Goal: Task Accomplishment & Management: Manage account settings

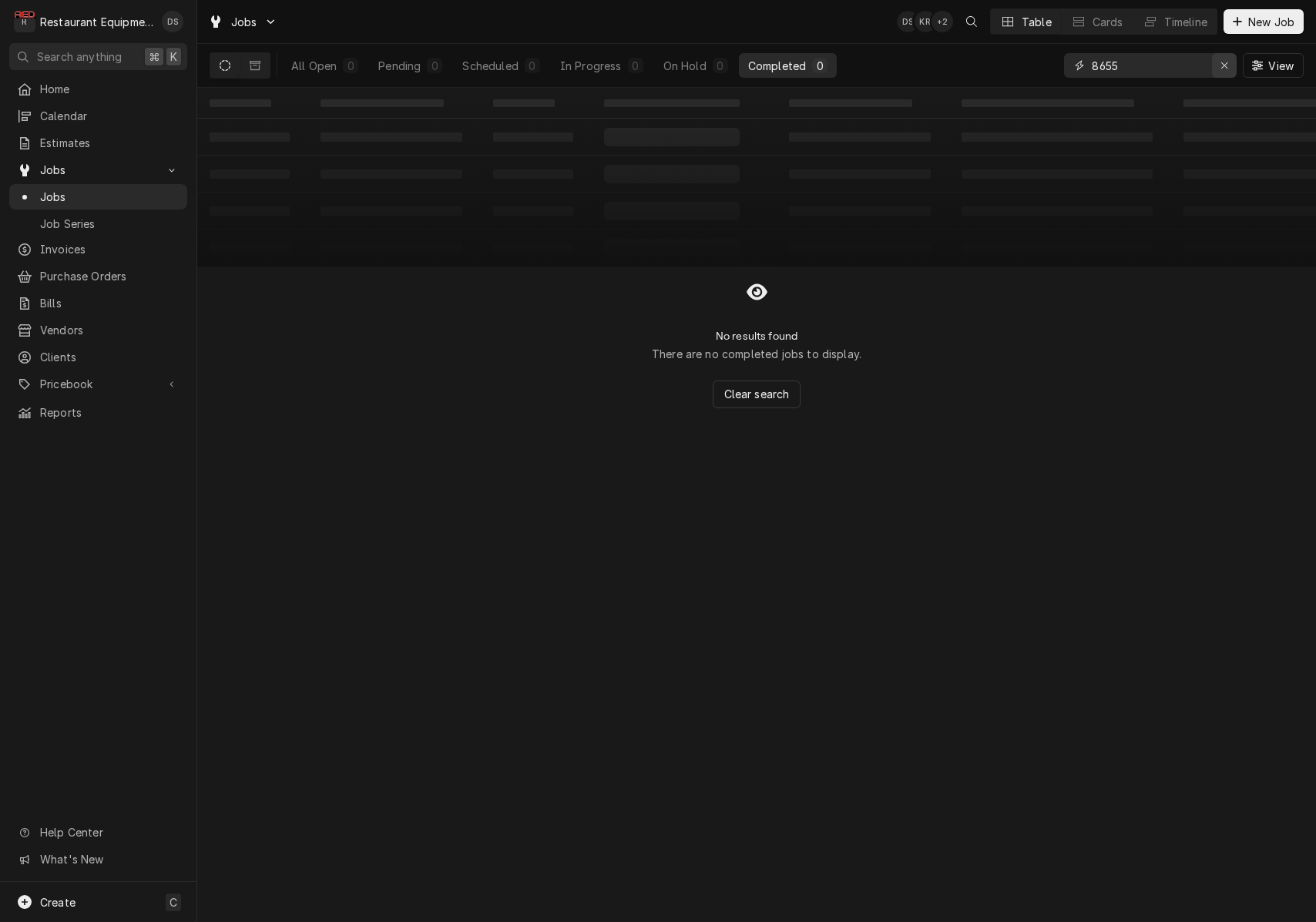
click at [1221, 68] on icon "Erase input" at bounding box center [1225, 66] width 9 height 11
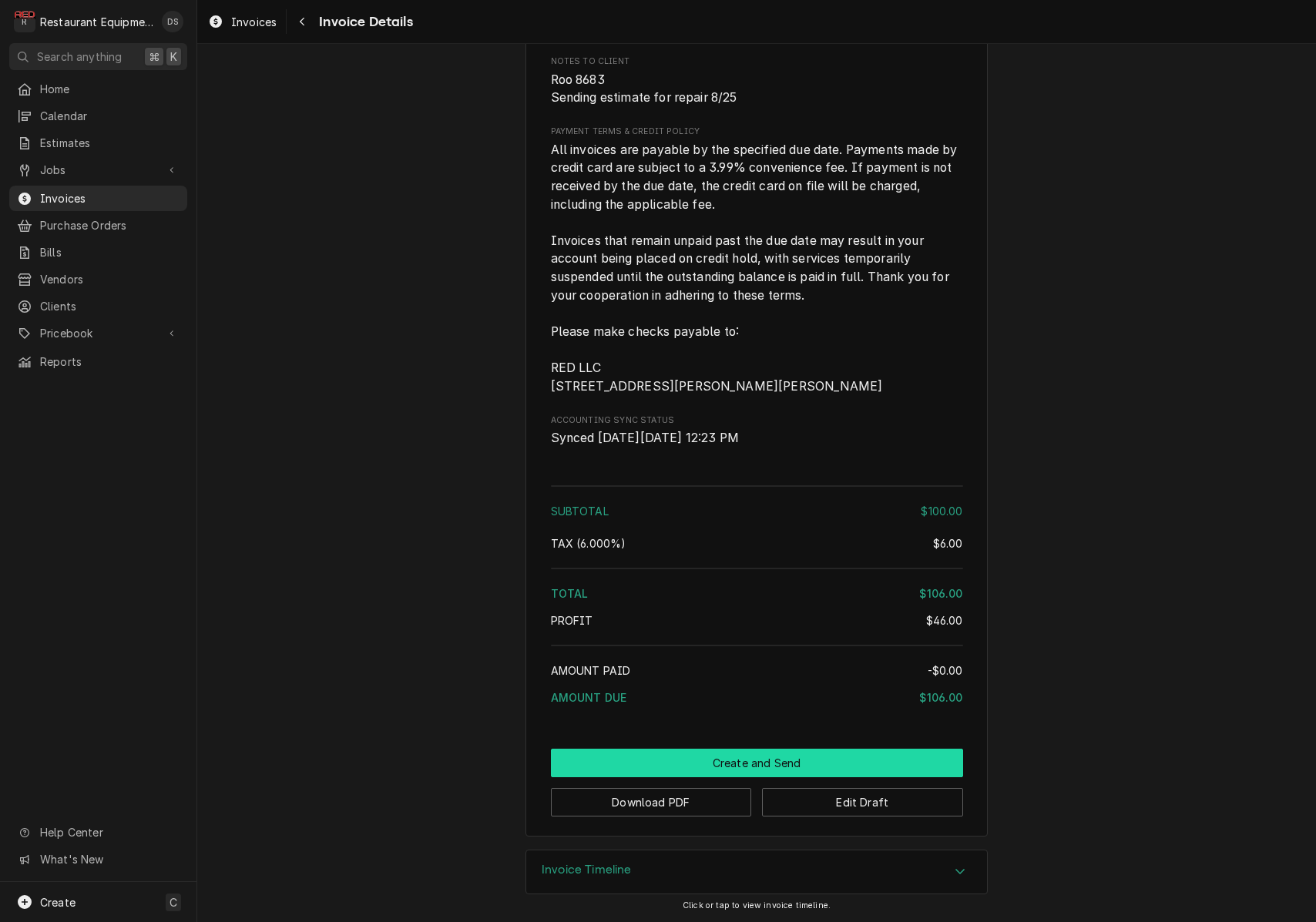
click at [749, 761] on button "Create and Send" at bounding box center [757, 763] width 412 height 28
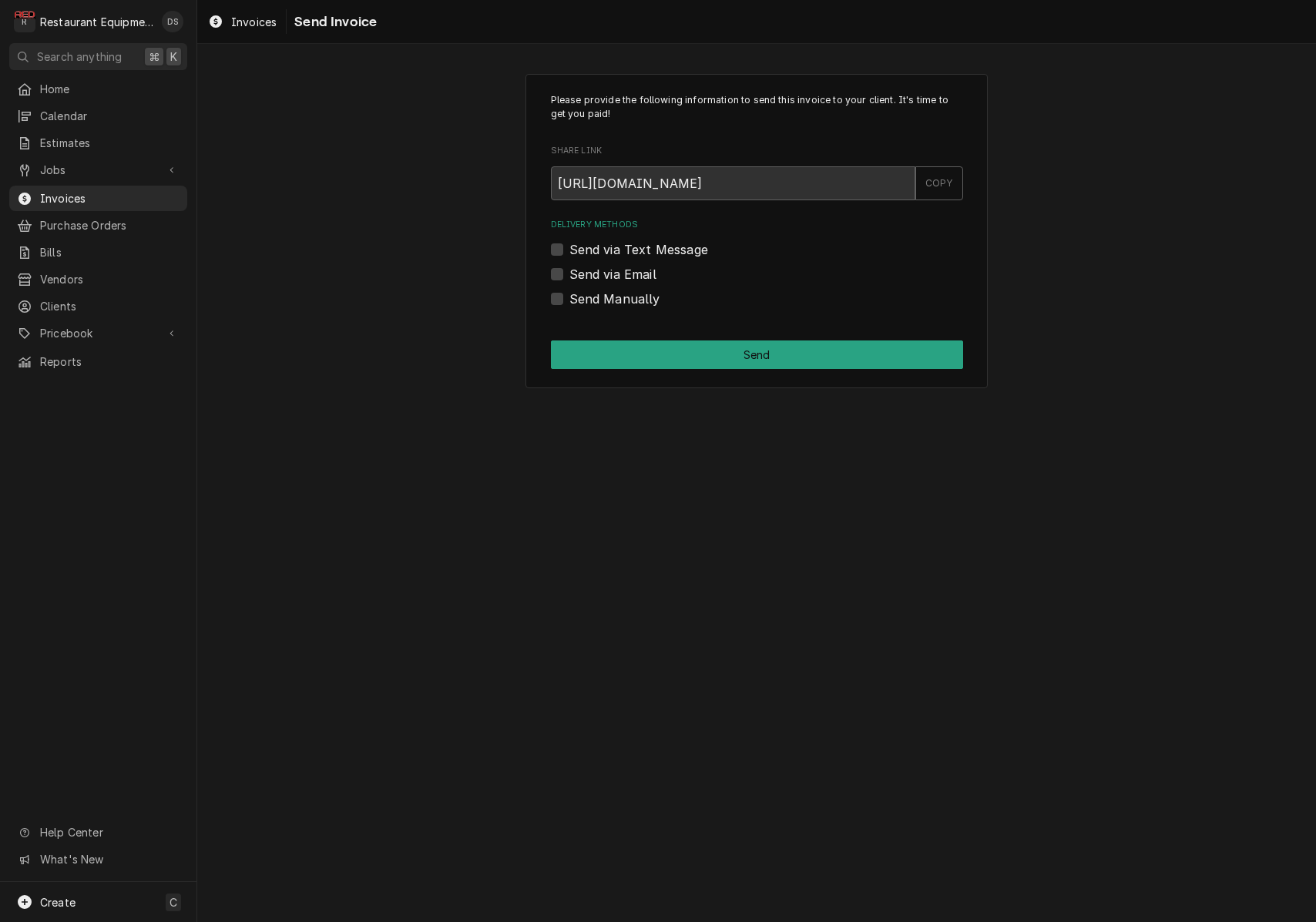
click at [569, 296] on label "Send Manually" at bounding box center [615, 299] width 91 height 19
click at [569, 296] on input "Send Manually" at bounding box center [775, 306] width 412 height 34
checkbox input "true"
click at [687, 351] on button "Send" at bounding box center [757, 354] width 412 height 28
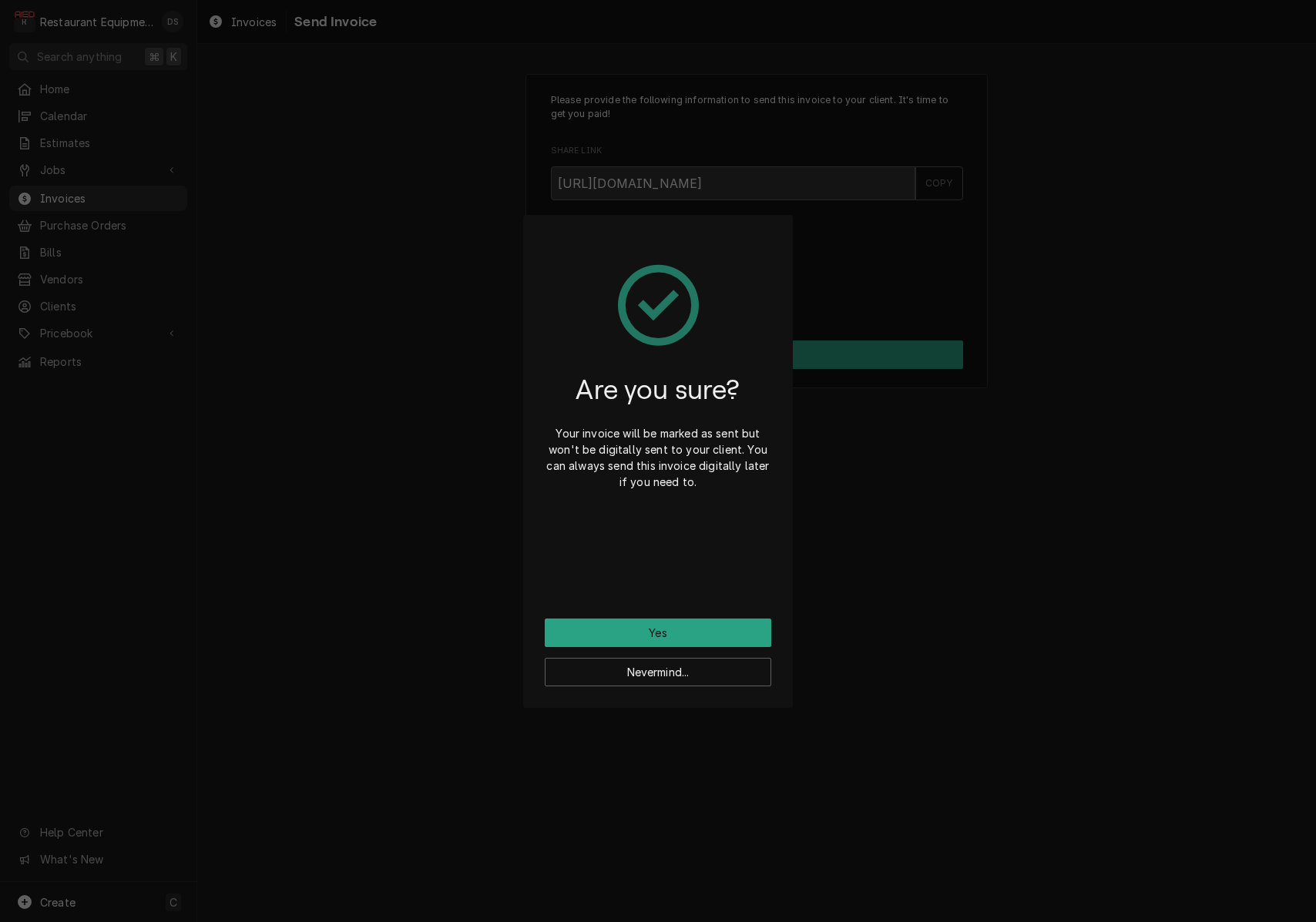
click at [679, 629] on button "Yes" at bounding box center [658, 633] width 226 height 28
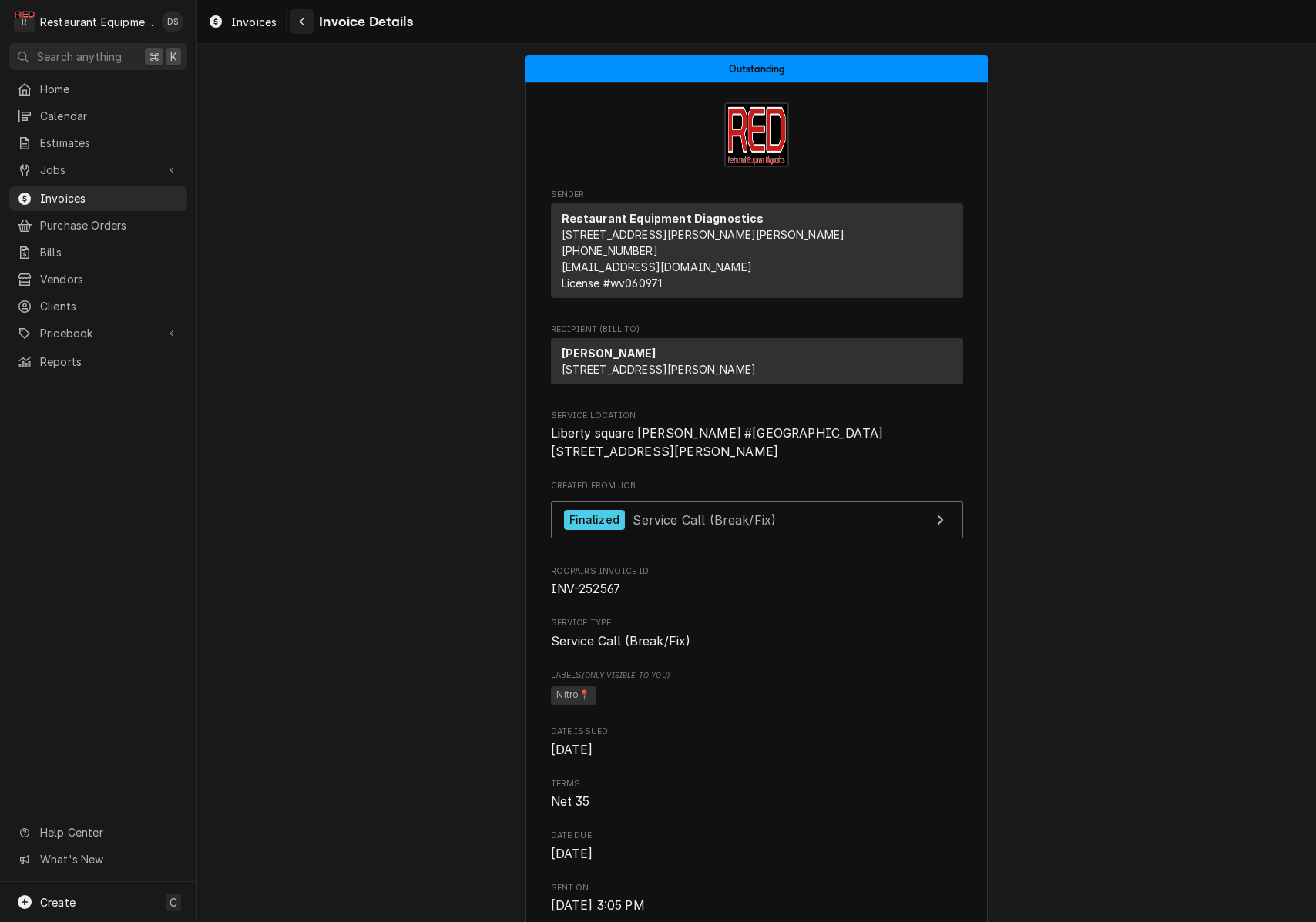
click at [310, 26] on div "Navigate back" at bounding box center [302, 21] width 15 height 15
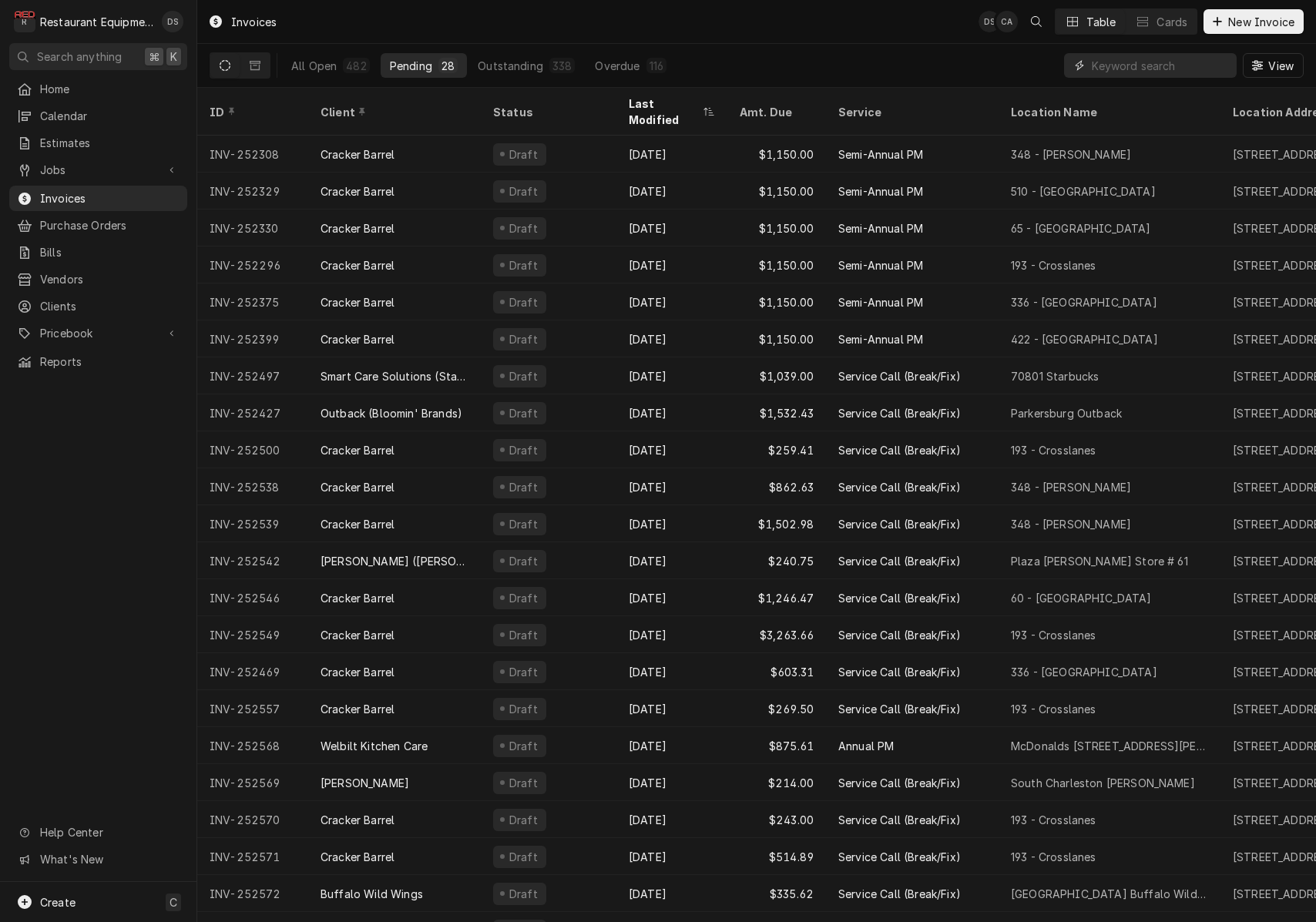
click at [1181, 62] on input "Dynamic Content Wrapper" at bounding box center [1160, 65] width 137 height 25
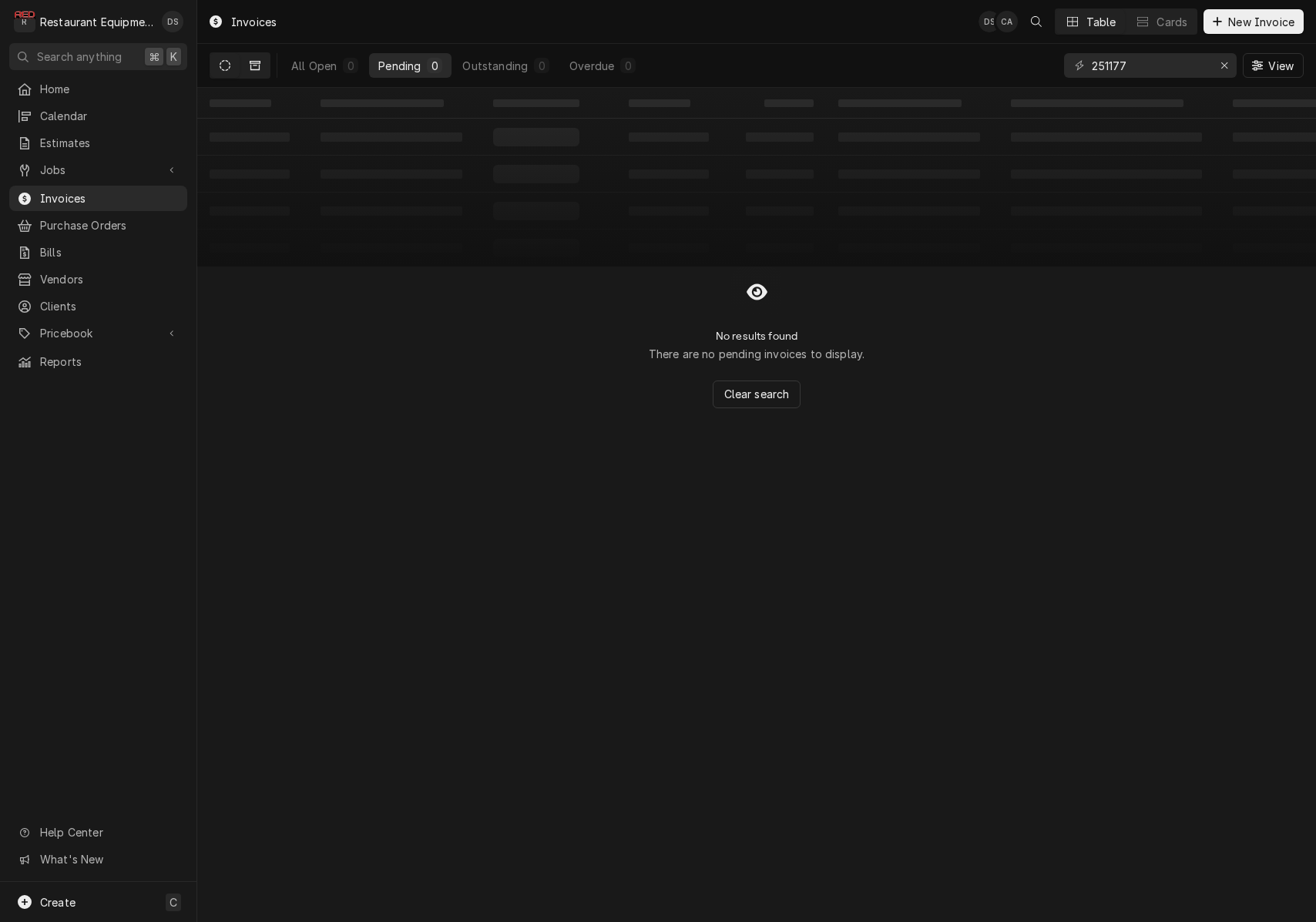
click at [255, 69] on button "Dynamic Content Wrapper" at bounding box center [255, 65] width 29 height 25
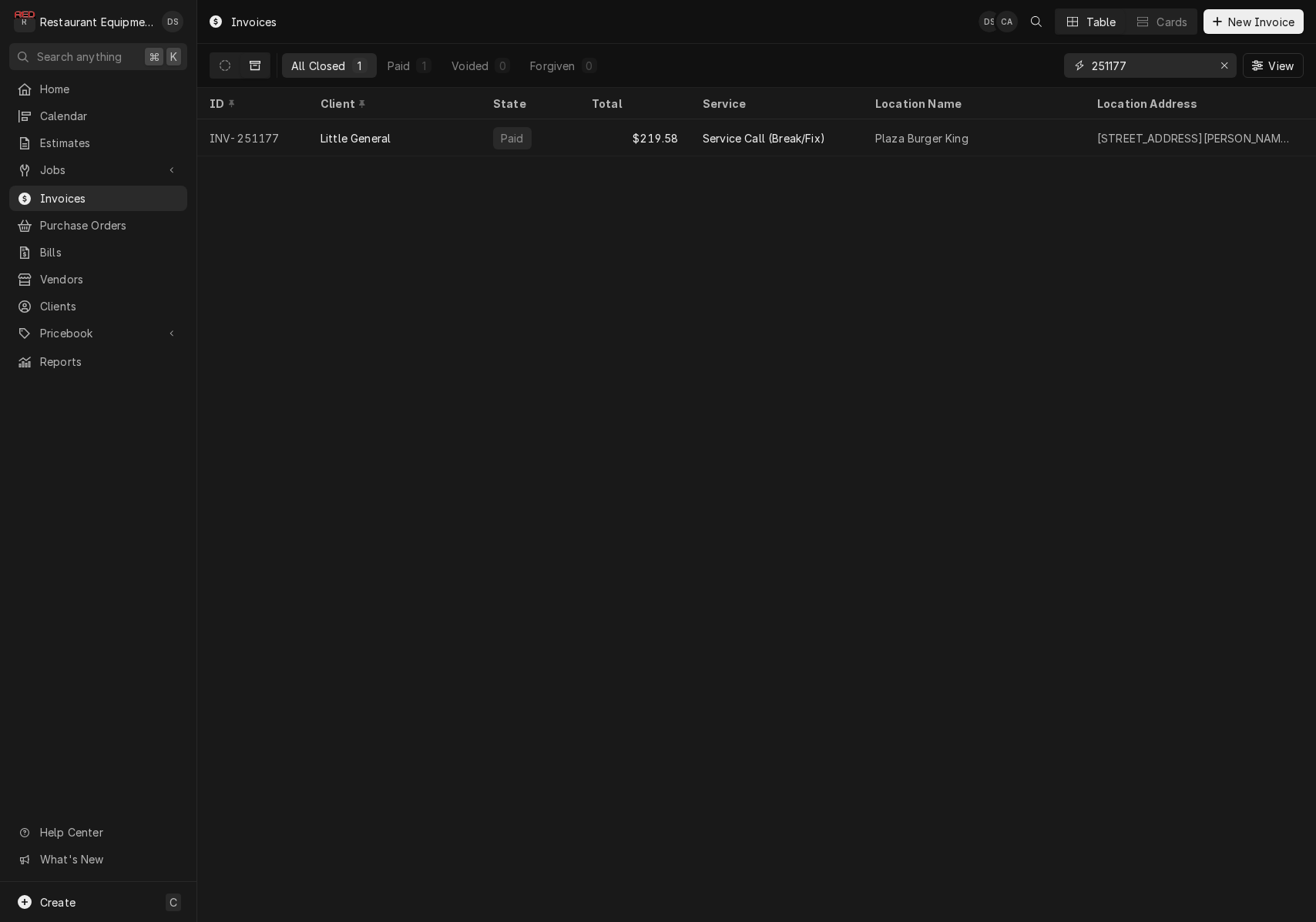
click at [1138, 68] on input "251177" at bounding box center [1150, 65] width 116 height 25
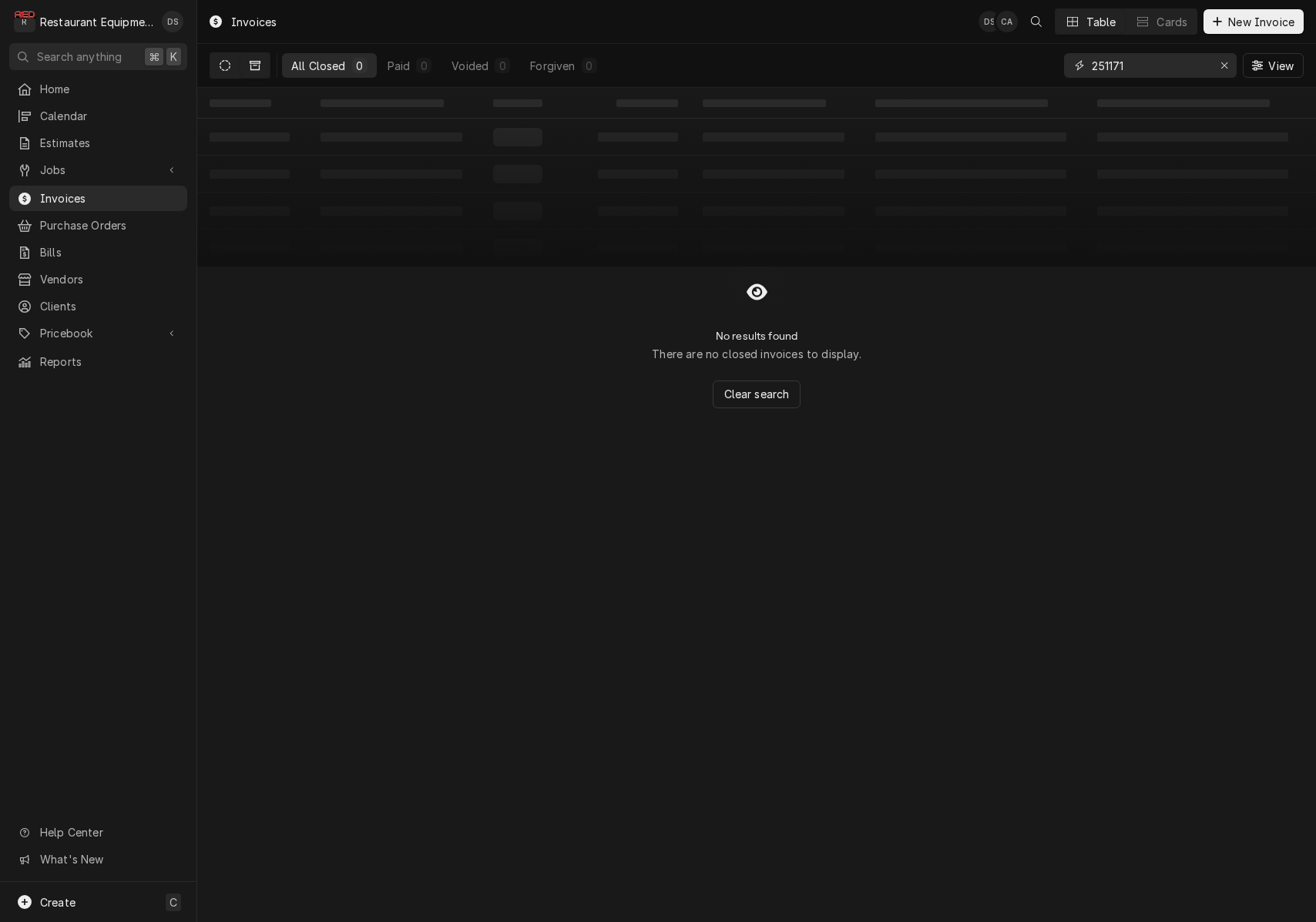
type input "251171"
click at [210, 66] on button "Dynamic Content Wrapper" at bounding box center [225, 65] width 29 height 25
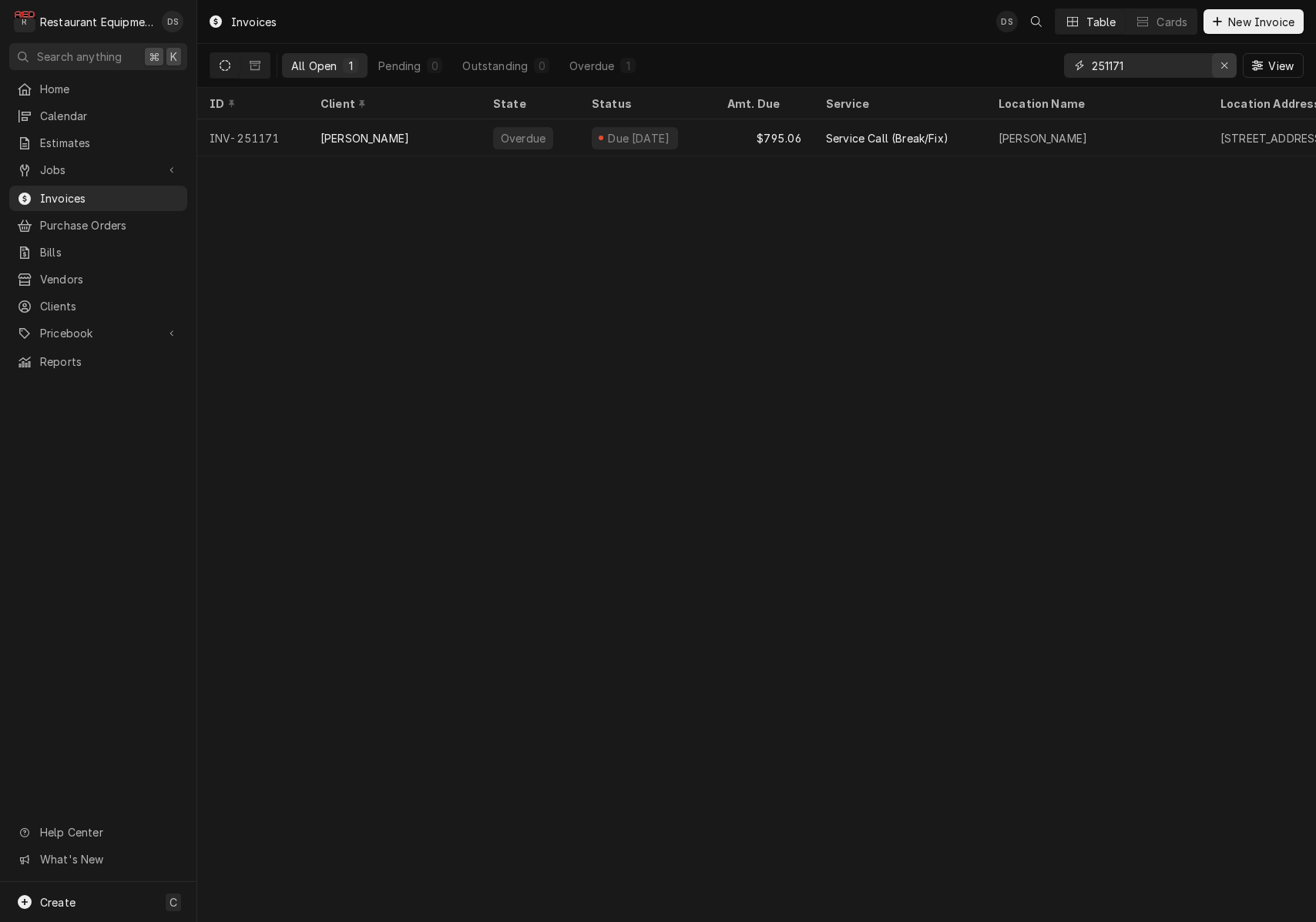
click at [1227, 65] on icon "Erase input" at bounding box center [1225, 66] width 9 height 11
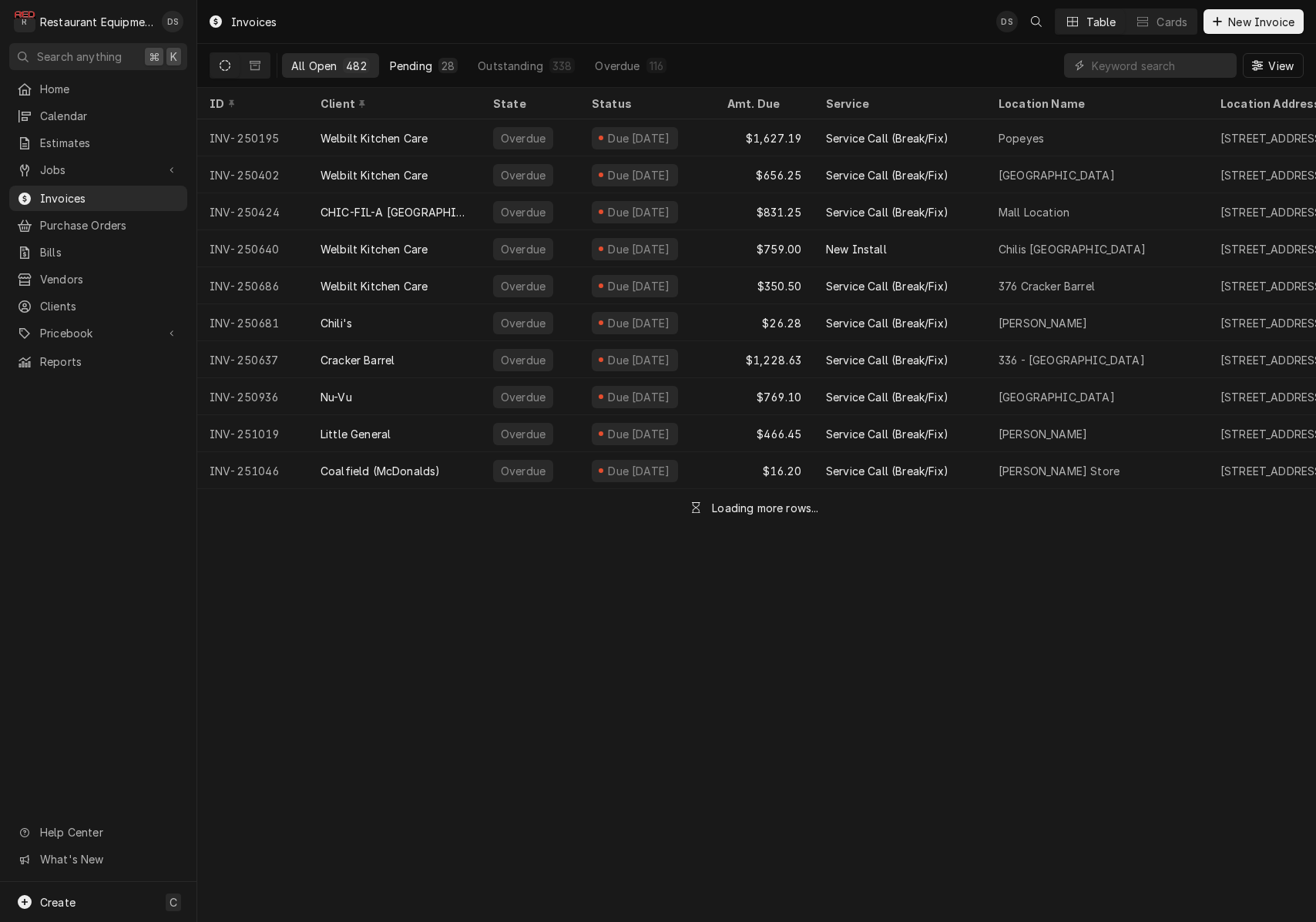
click at [443, 72] on div "28" at bounding box center [448, 66] width 20 height 15
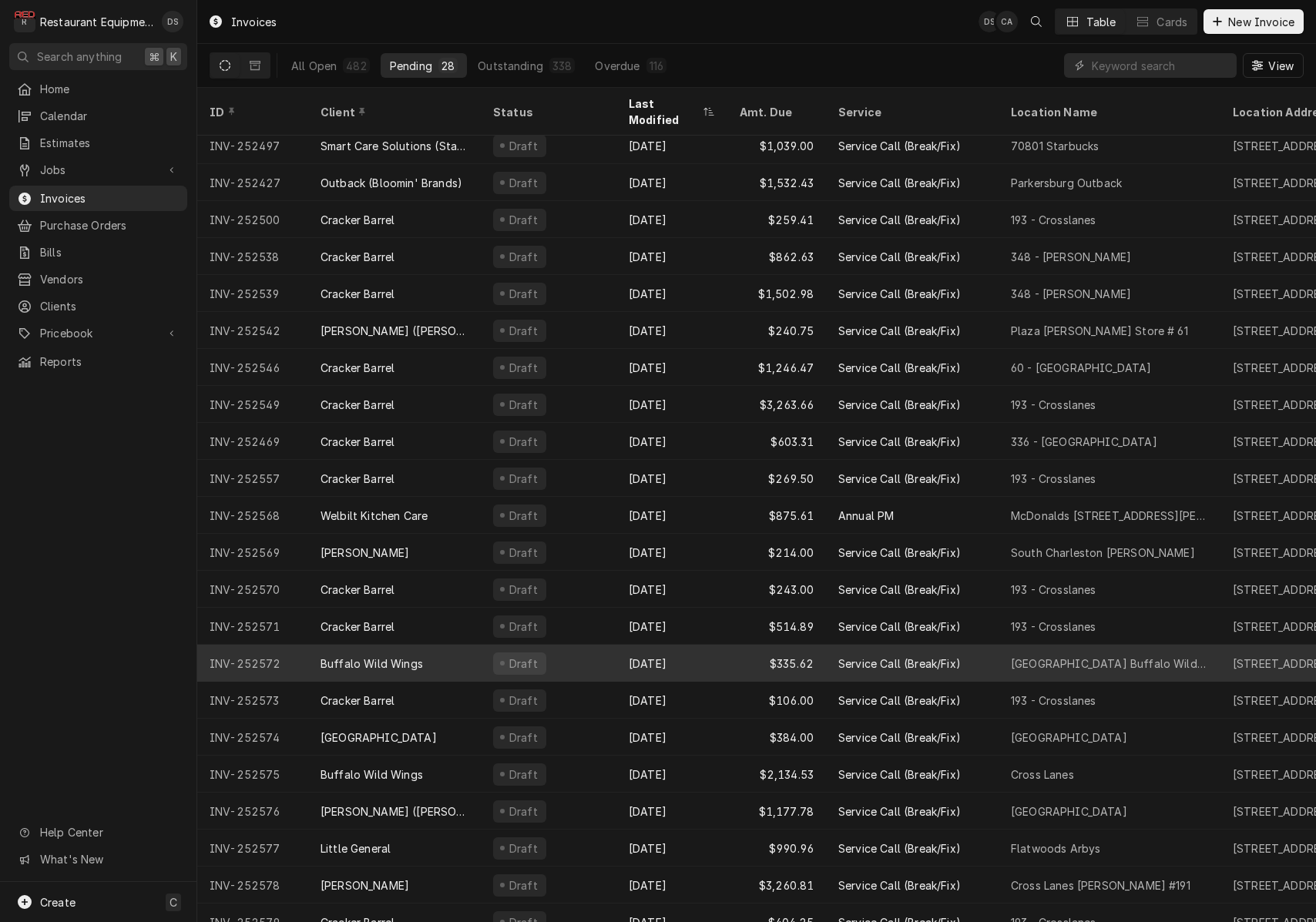
click at [571, 645] on div "Draft" at bounding box center [548, 663] width 135 height 37
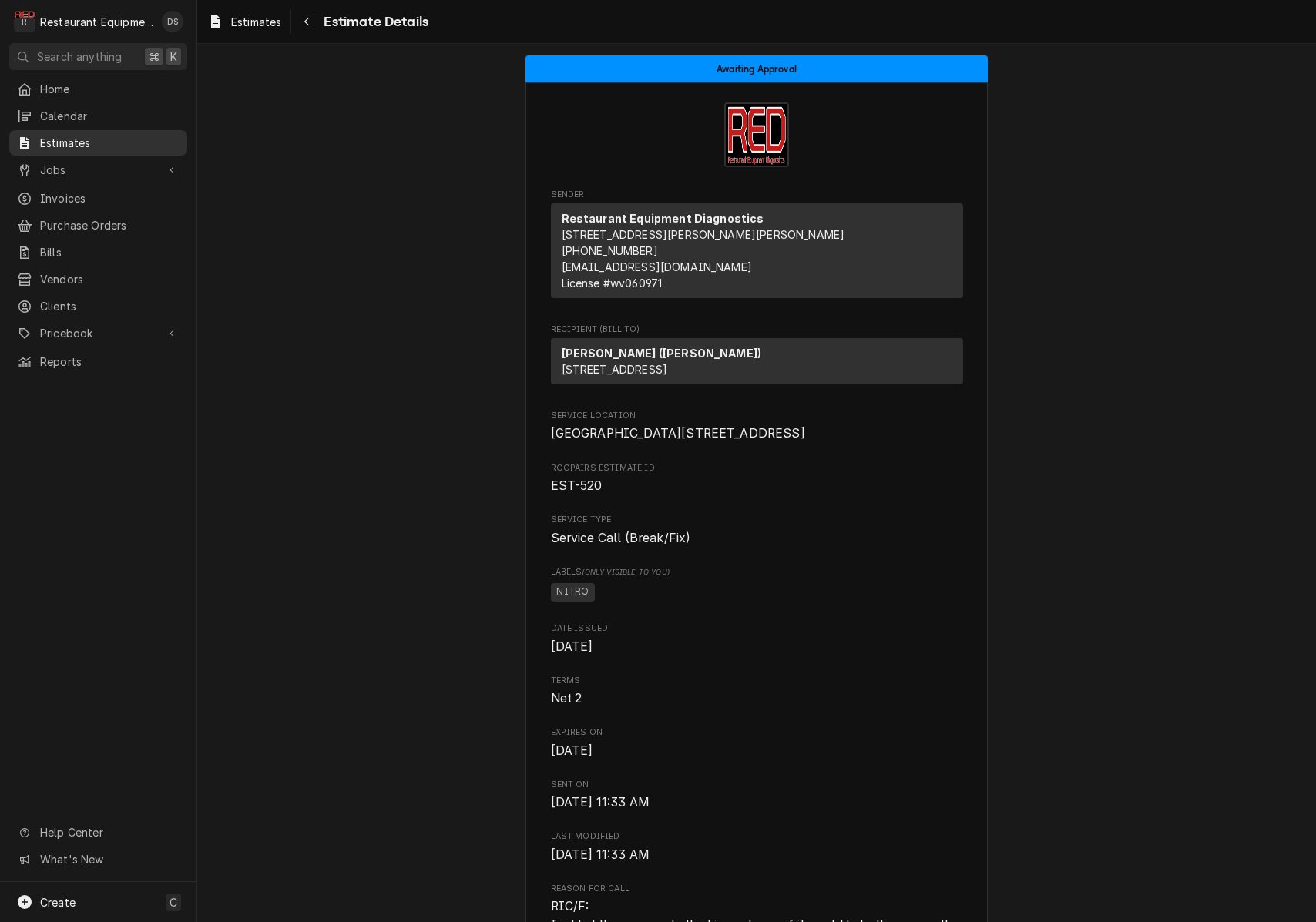
click at [117, 139] on span "Estimates" at bounding box center [110, 142] width 140 height 16
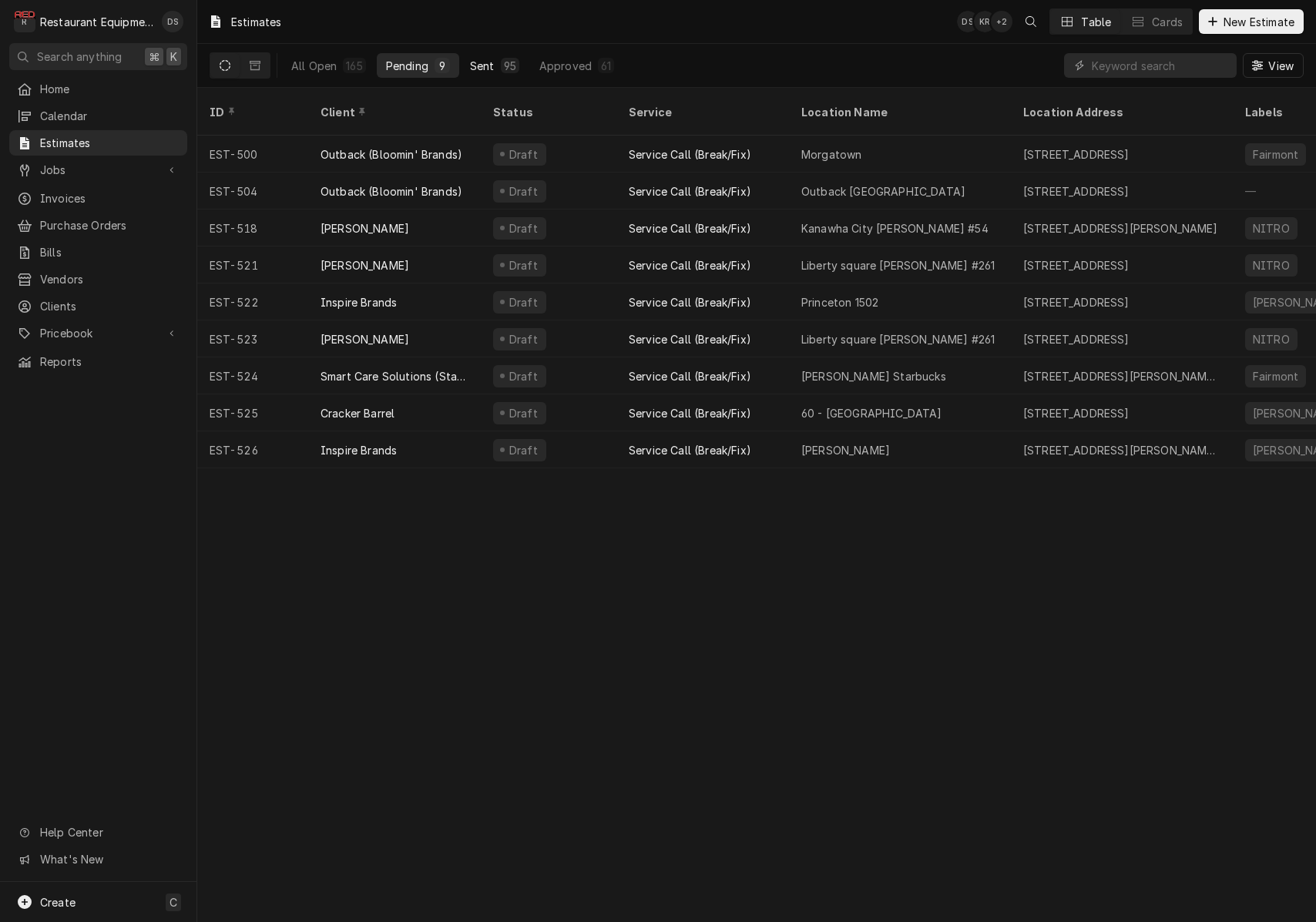
click at [481, 68] on div "Sent" at bounding box center [482, 66] width 25 height 16
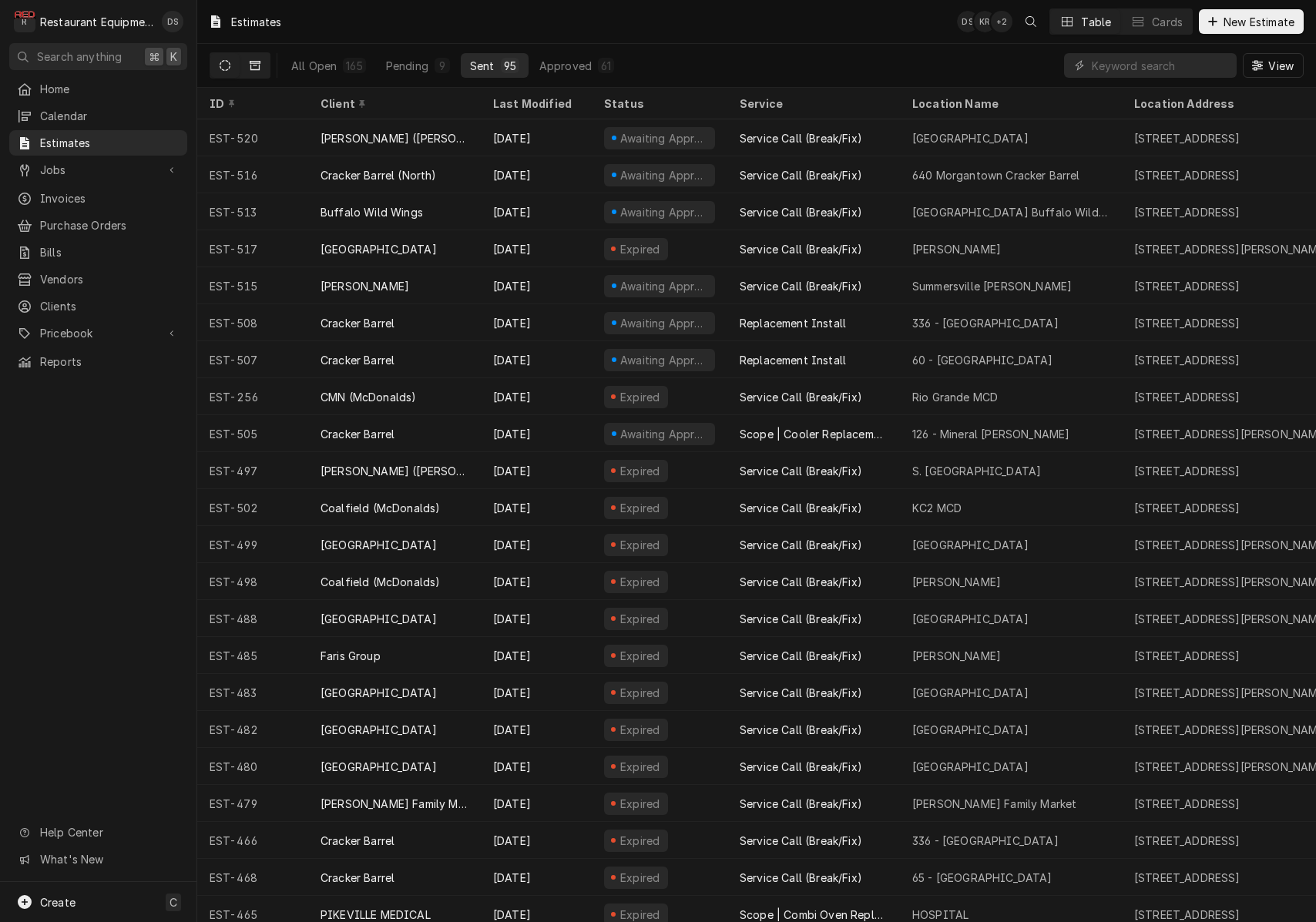
click at [257, 67] on icon "Dynamic Content Wrapper" at bounding box center [255, 66] width 11 height 11
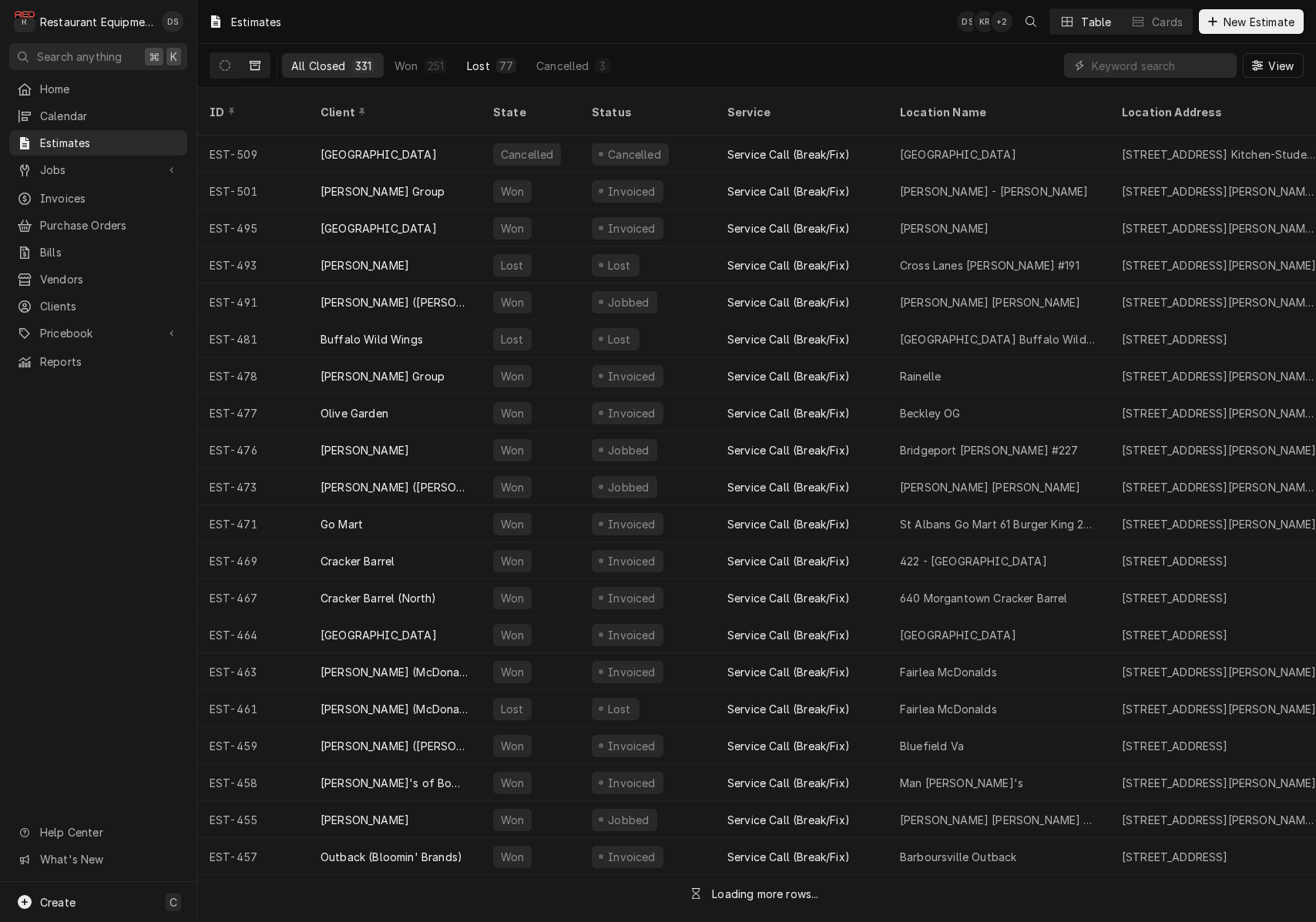
click at [468, 61] on div "Lost" at bounding box center [478, 66] width 23 height 16
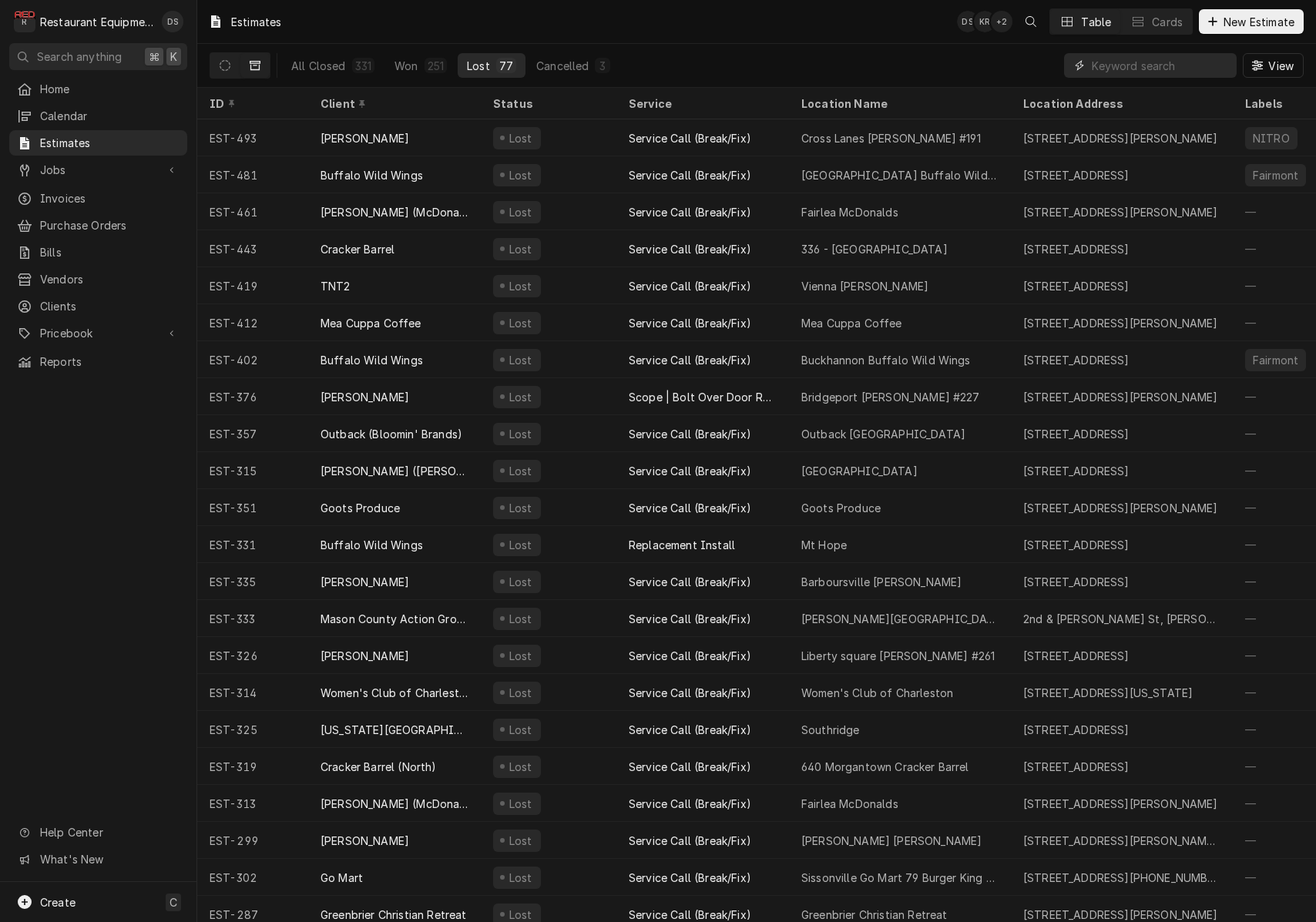
click at [1179, 72] on input "Dynamic Content Wrapper" at bounding box center [1160, 65] width 137 height 25
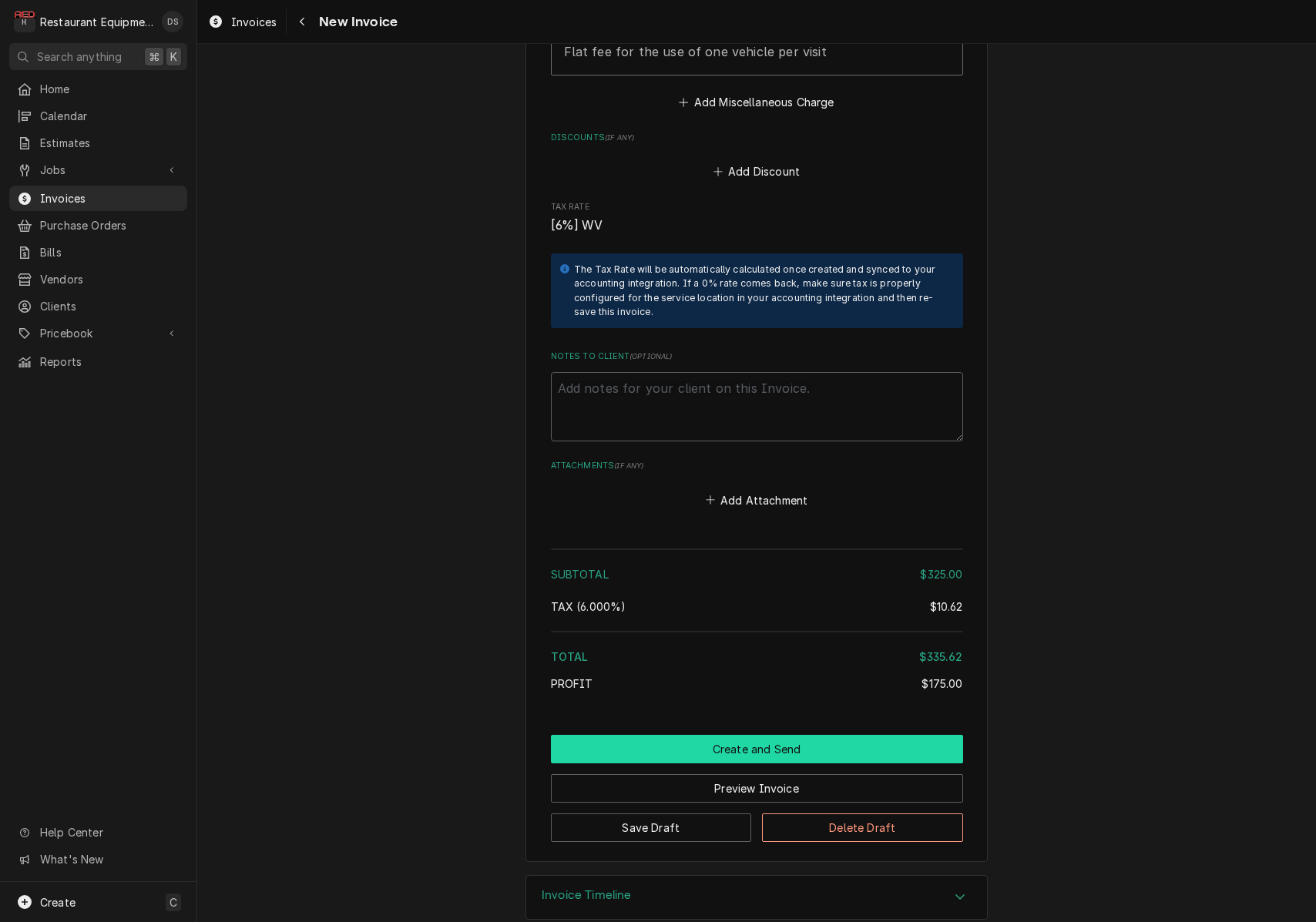
click at [743, 735] on button "Create and Send" at bounding box center [757, 748] width 412 height 28
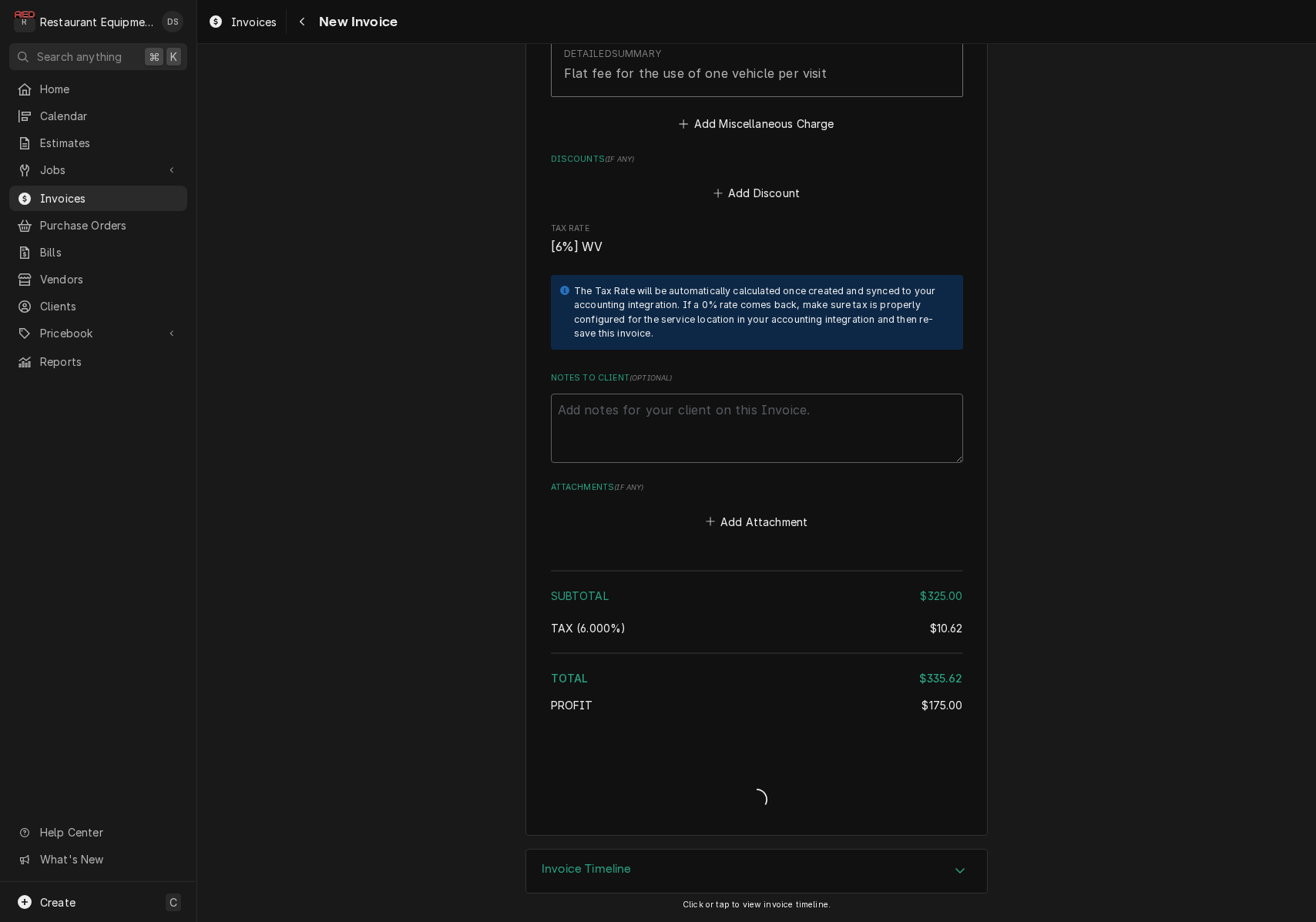
type textarea "x"
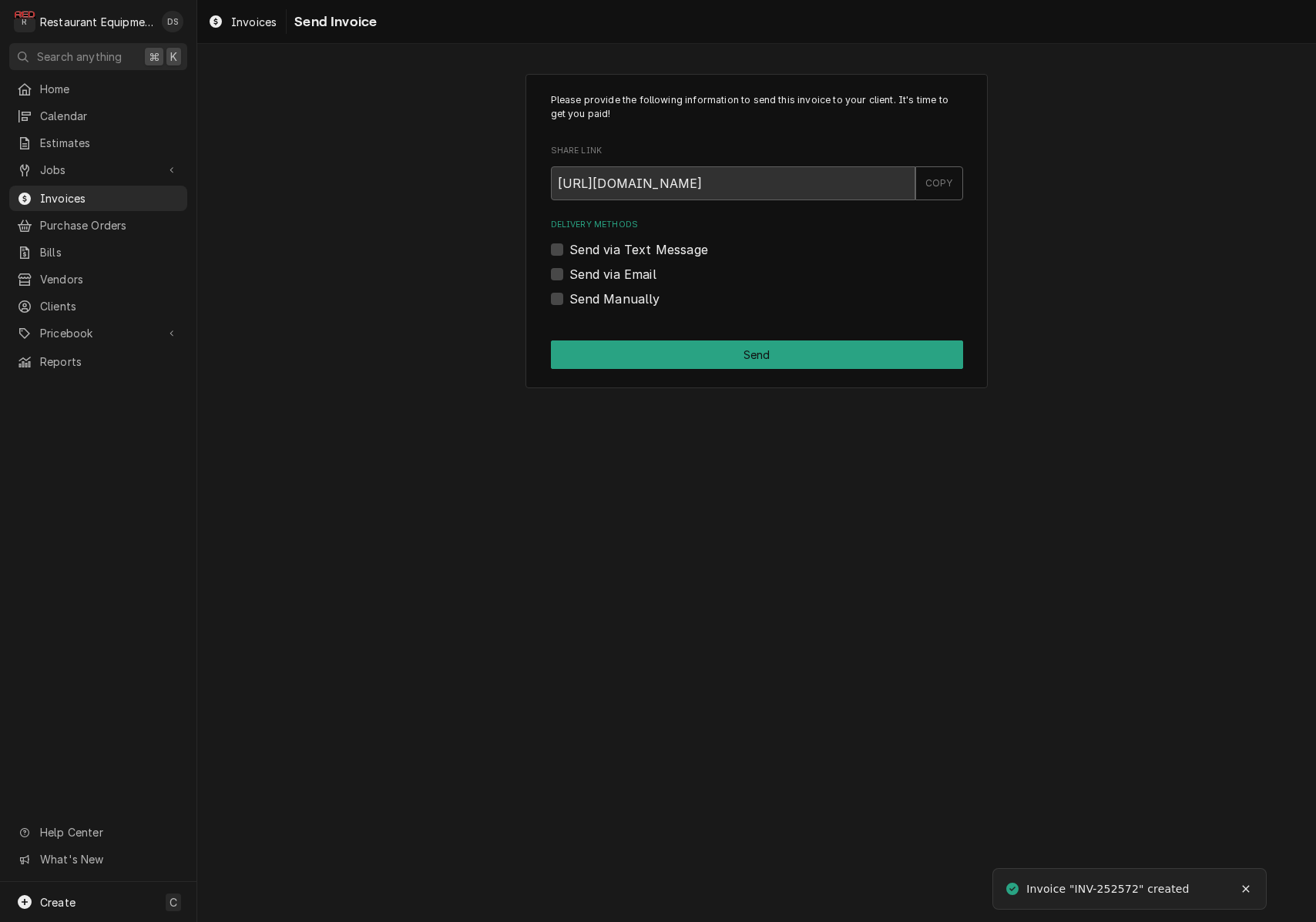
click at [569, 268] on label "Send via Email" at bounding box center [613, 274] width 87 height 19
click at [569, 268] on input "Send via Email" at bounding box center [775, 282] width 412 height 34
checkbox input "true"
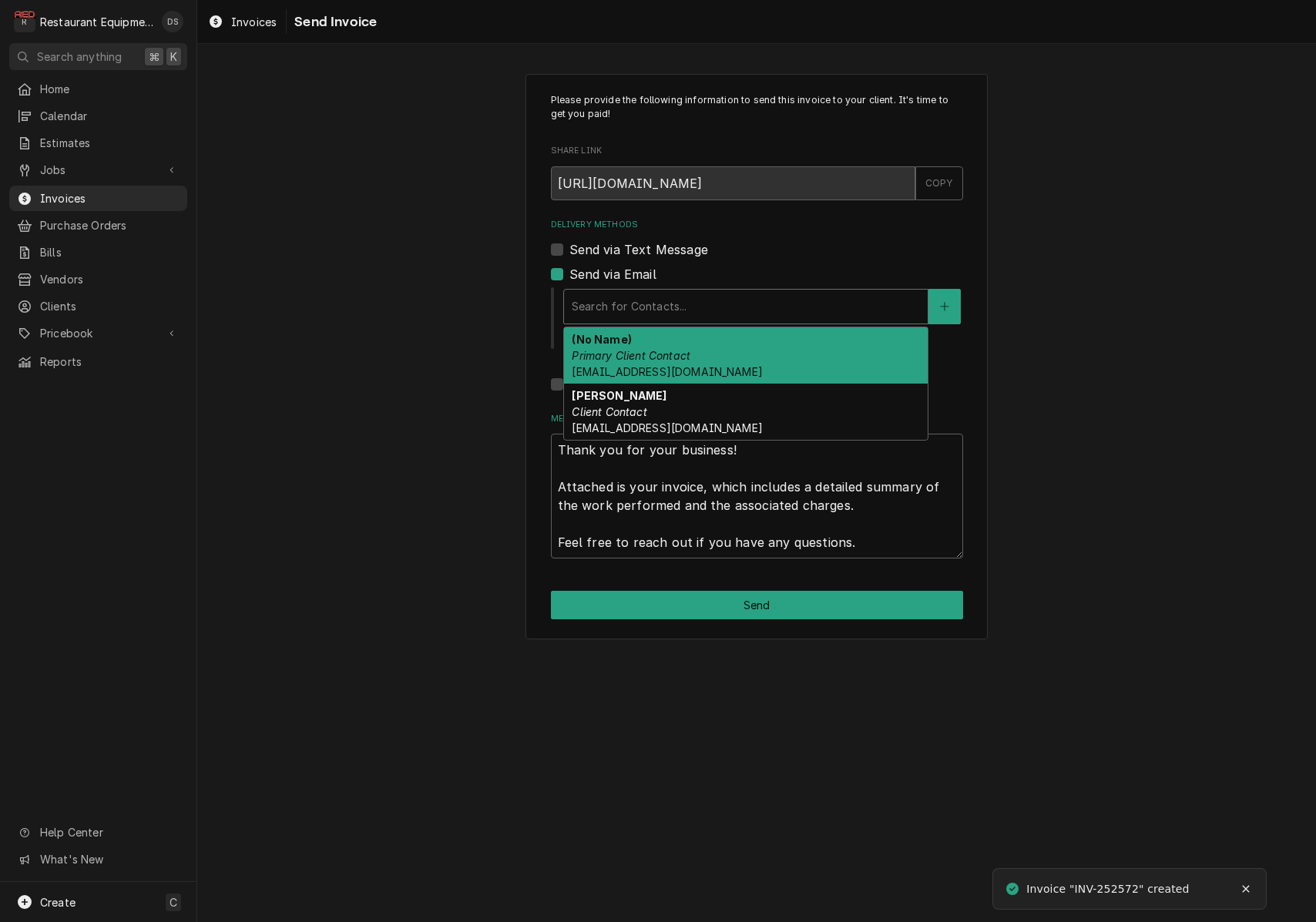
click at [682, 301] on div "Search for Contacts..." at bounding box center [746, 306] width 348 height 16
click at [683, 361] on div "(No Name) Primary Client Contact bww.billing@gmail.com" at bounding box center [746, 356] width 363 height 56
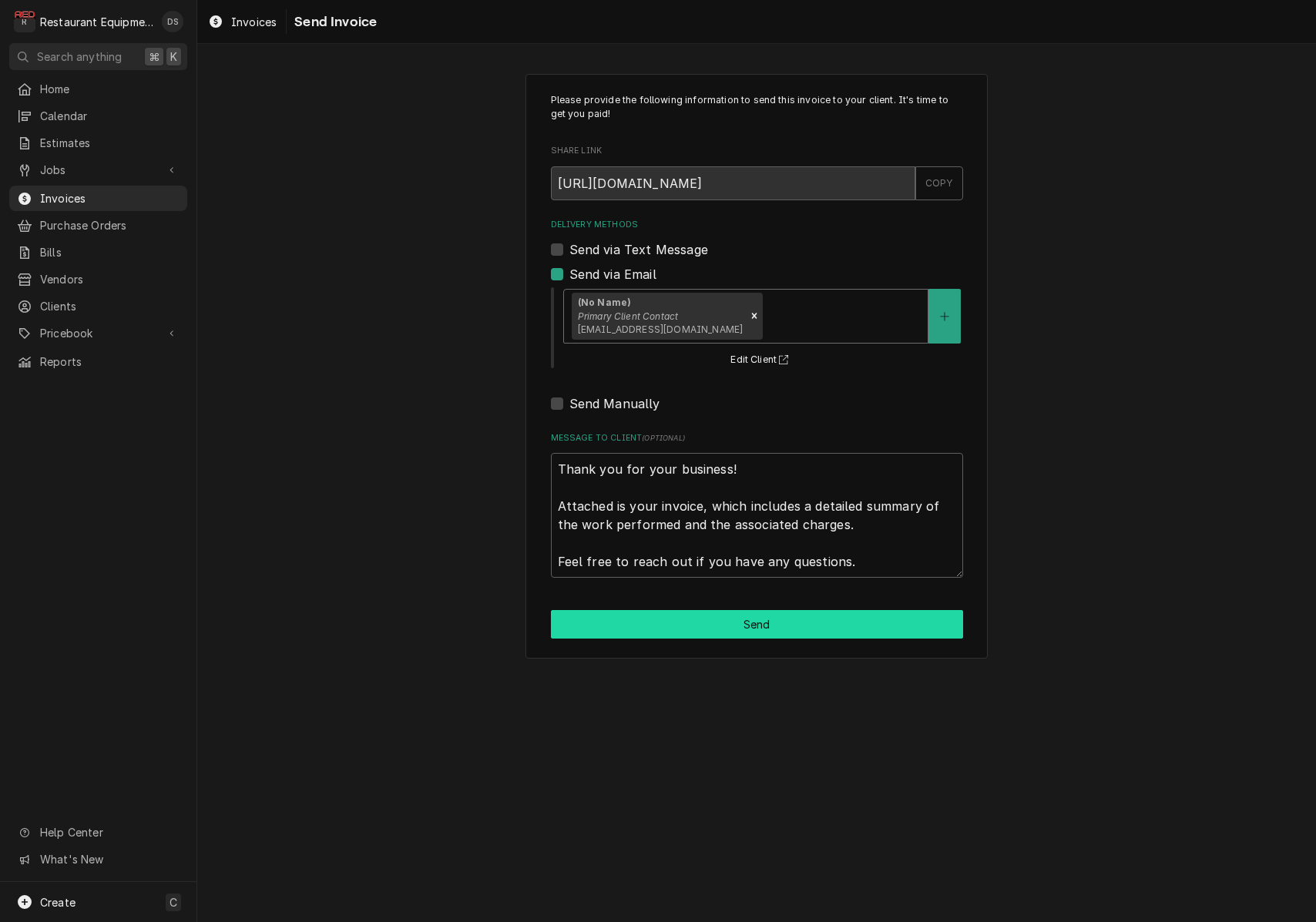
click at [751, 612] on button "Send" at bounding box center [757, 624] width 412 height 28
type textarea "x"
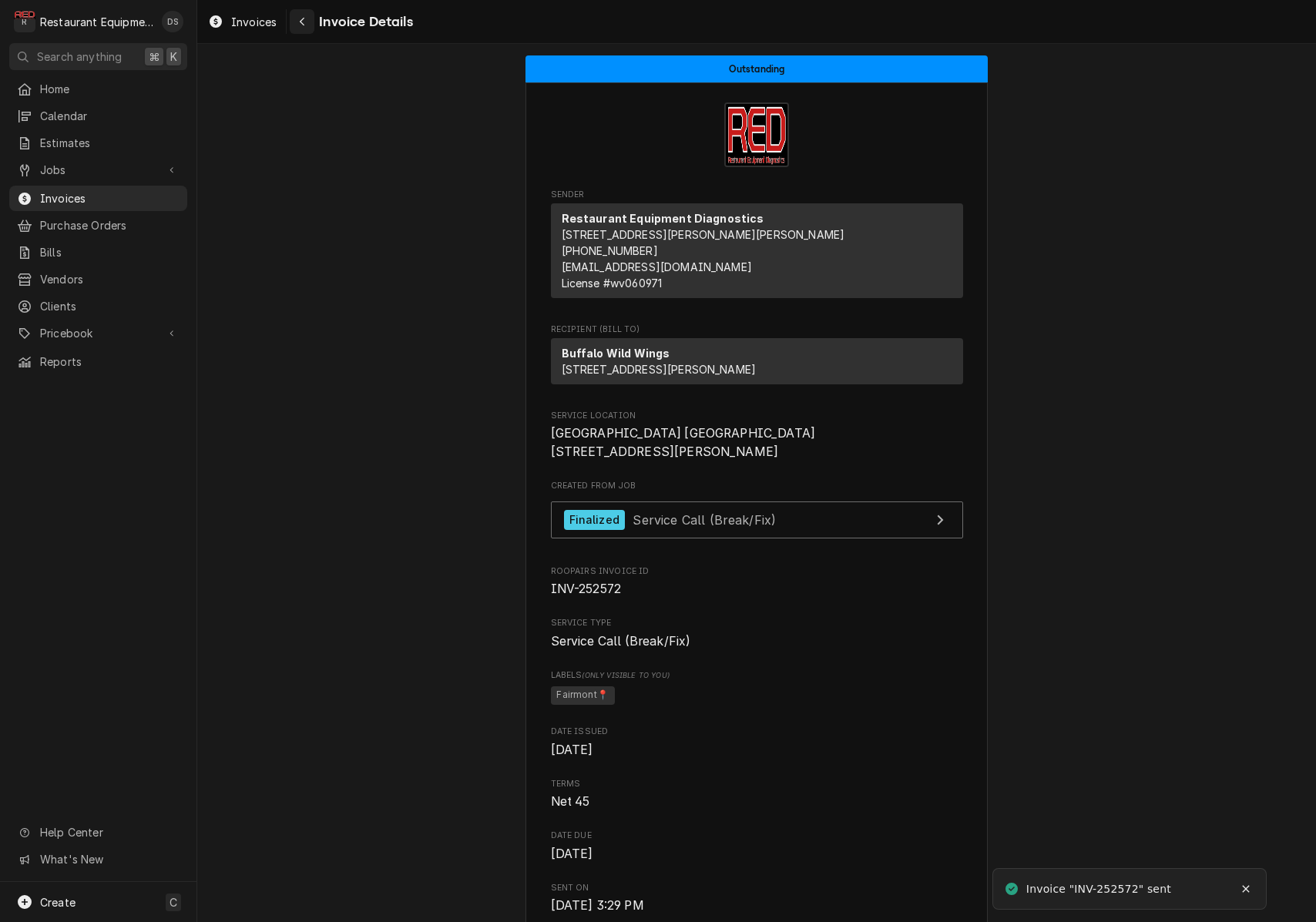
click at [301, 21] on icon "Navigate back" at bounding box center [302, 21] width 7 height 11
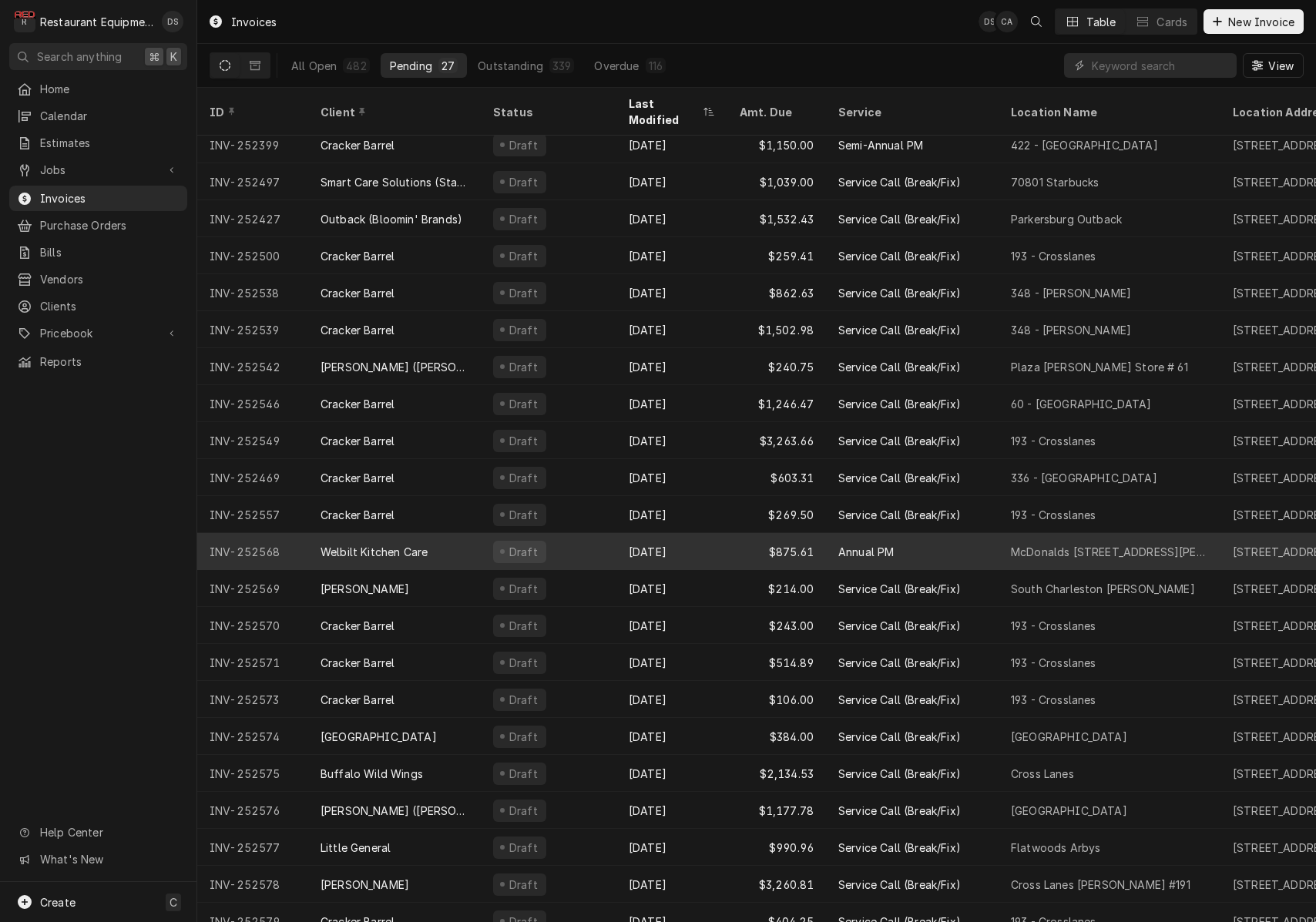
scroll to position [193, 0]
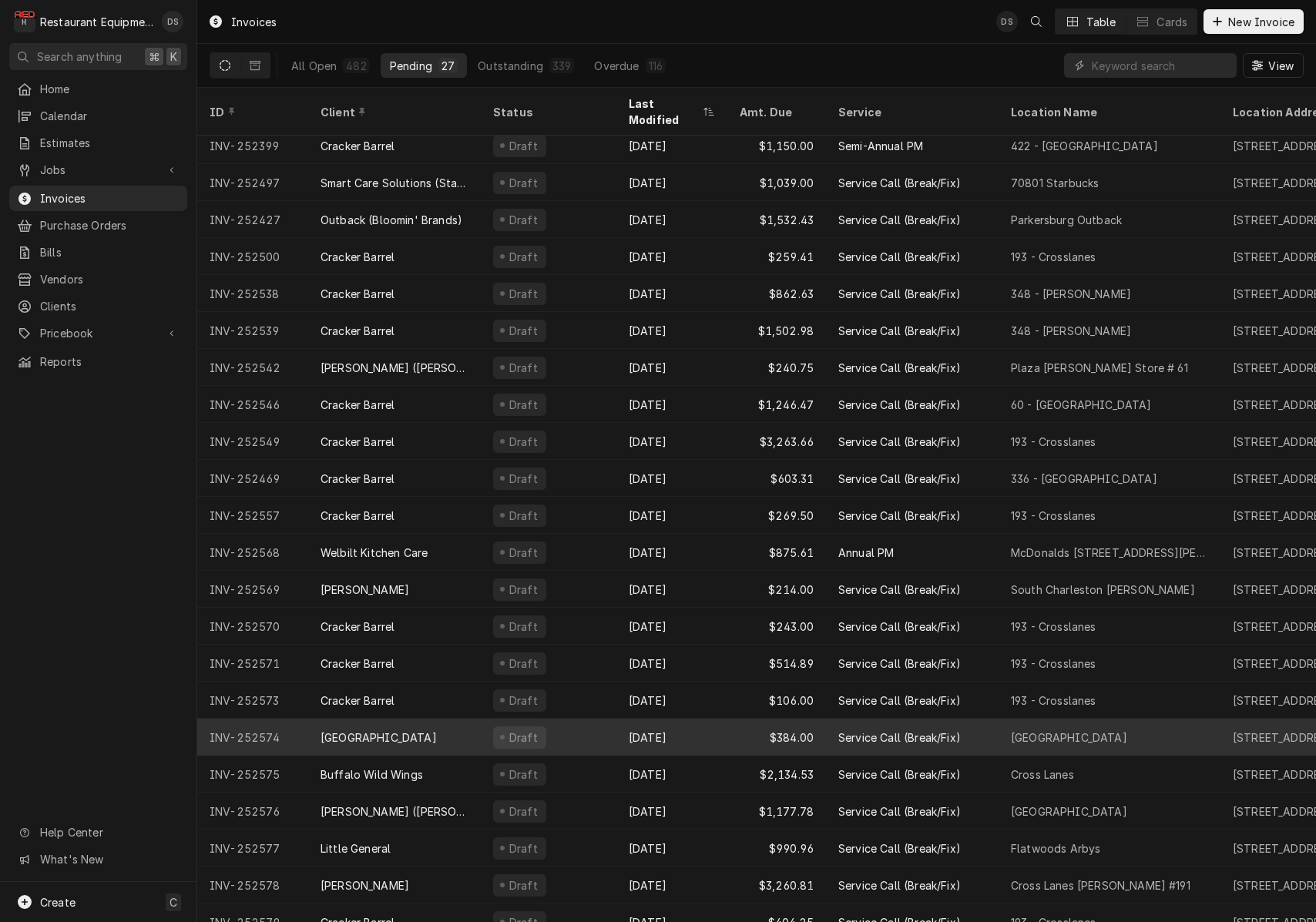
click at [616, 719] on div "Aug 25" at bounding box center [672, 736] width 111 height 37
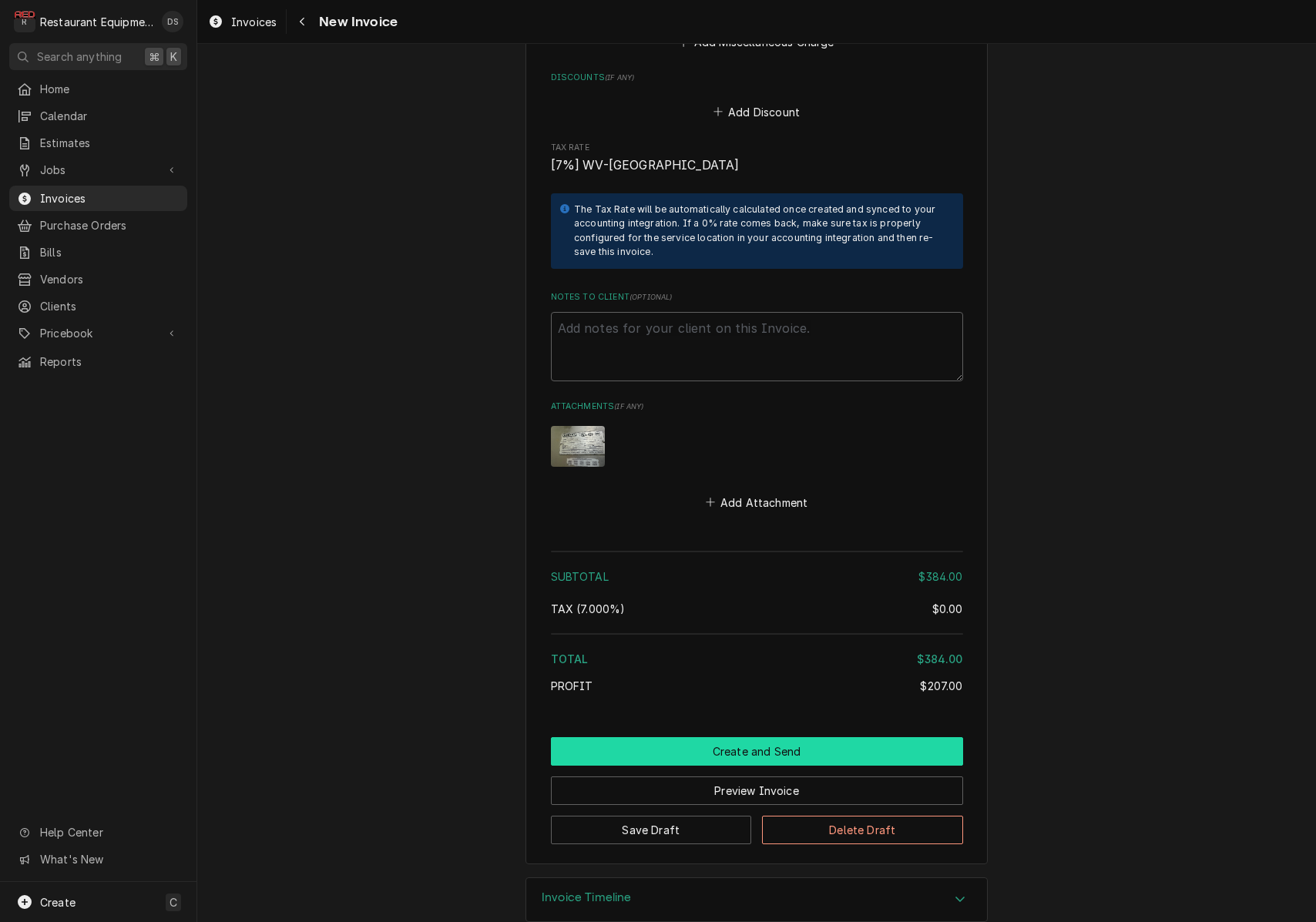
click at [775, 737] on button "Create and Send" at bounding box center [757, 751] width 412 height 28
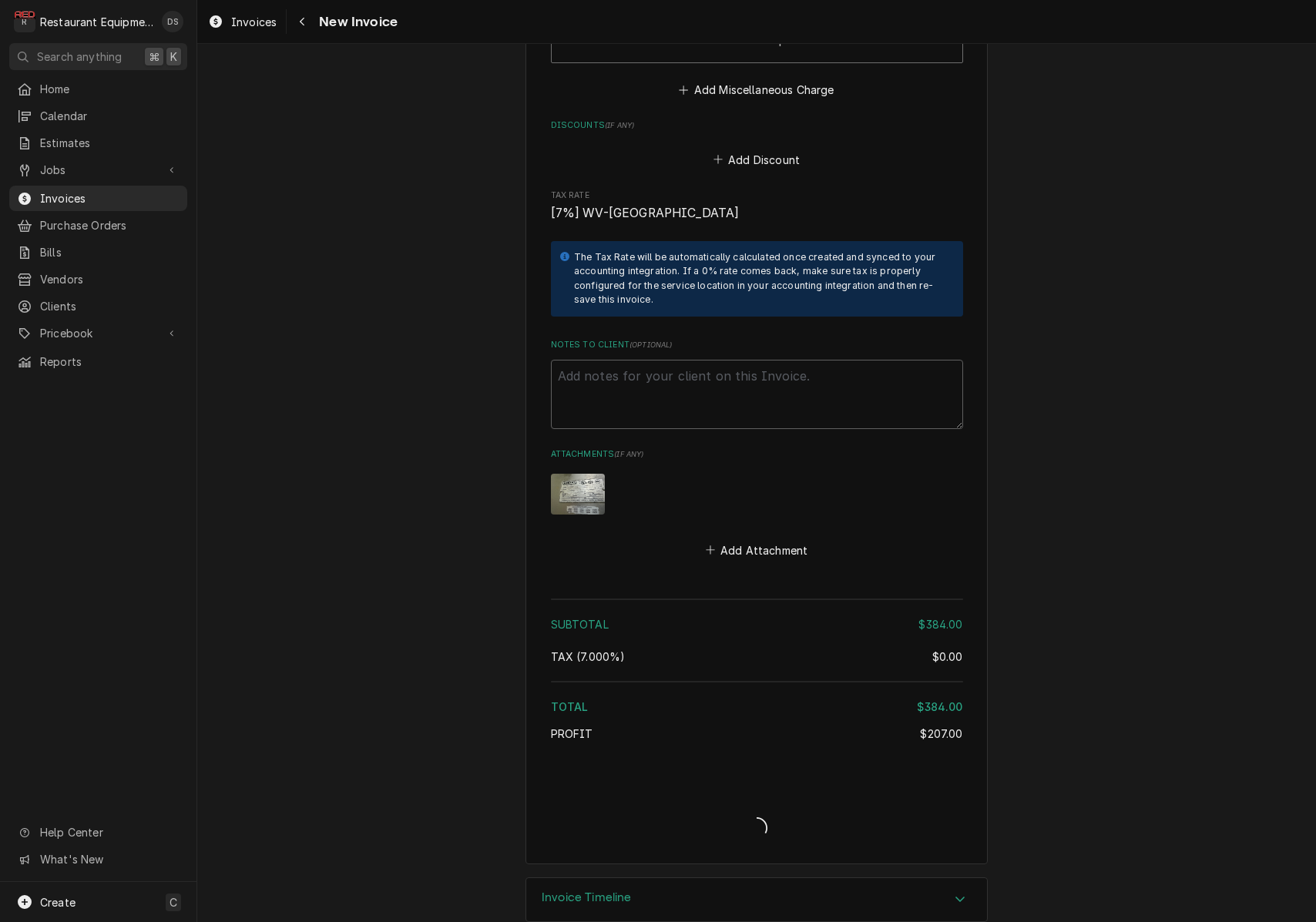
type textarea "x"
click at [296, 20] on div "Navigate back" at bounding box center [302, 21] width 15 height 15
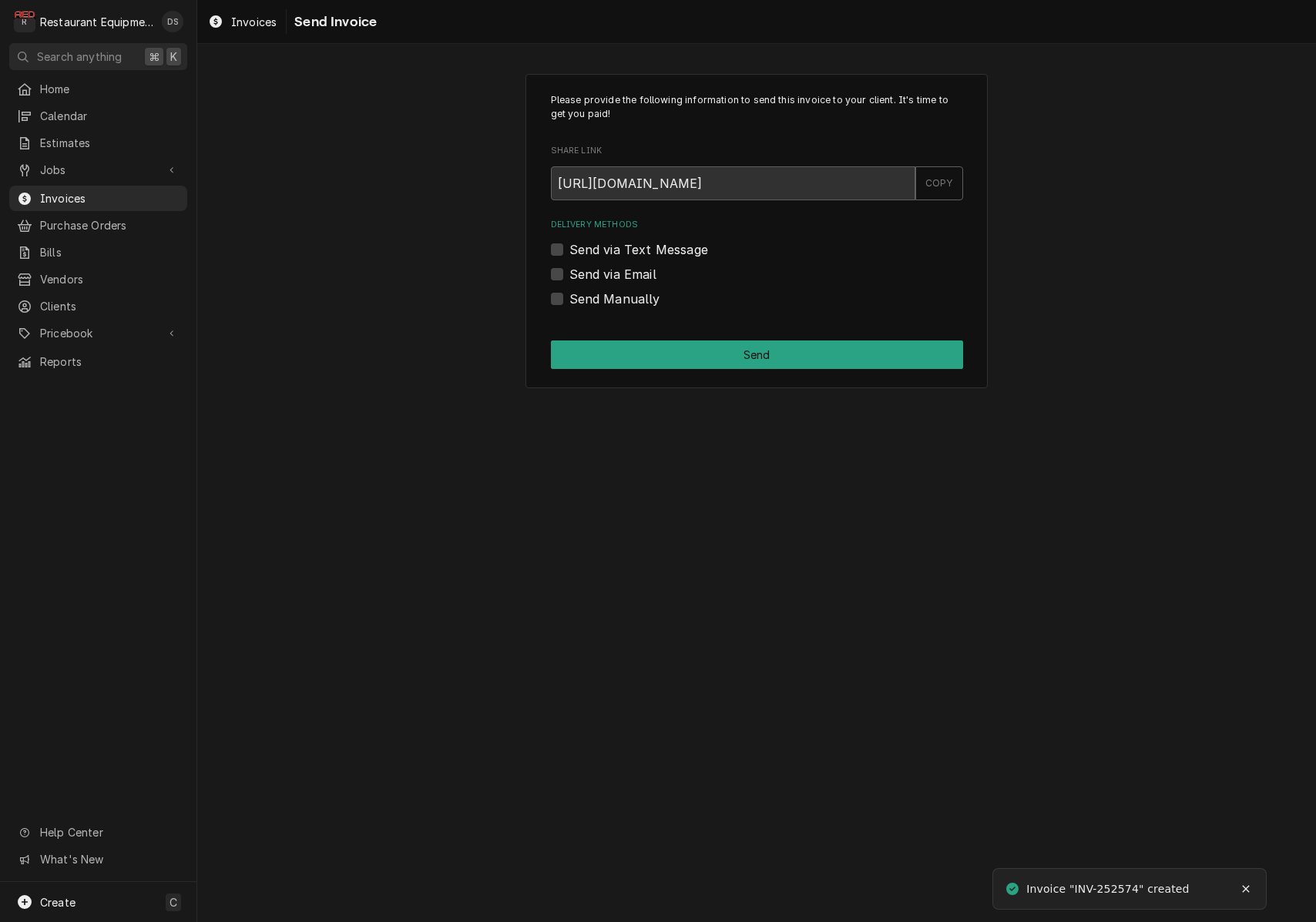
click at [569, 269] on label "Send via Email" at bounding box center [613, 274] width 87 height 19
click at [569, 269] on input "Send via Email" at bounding box center [775, 282] width 412 height 34
checkbox input "true"
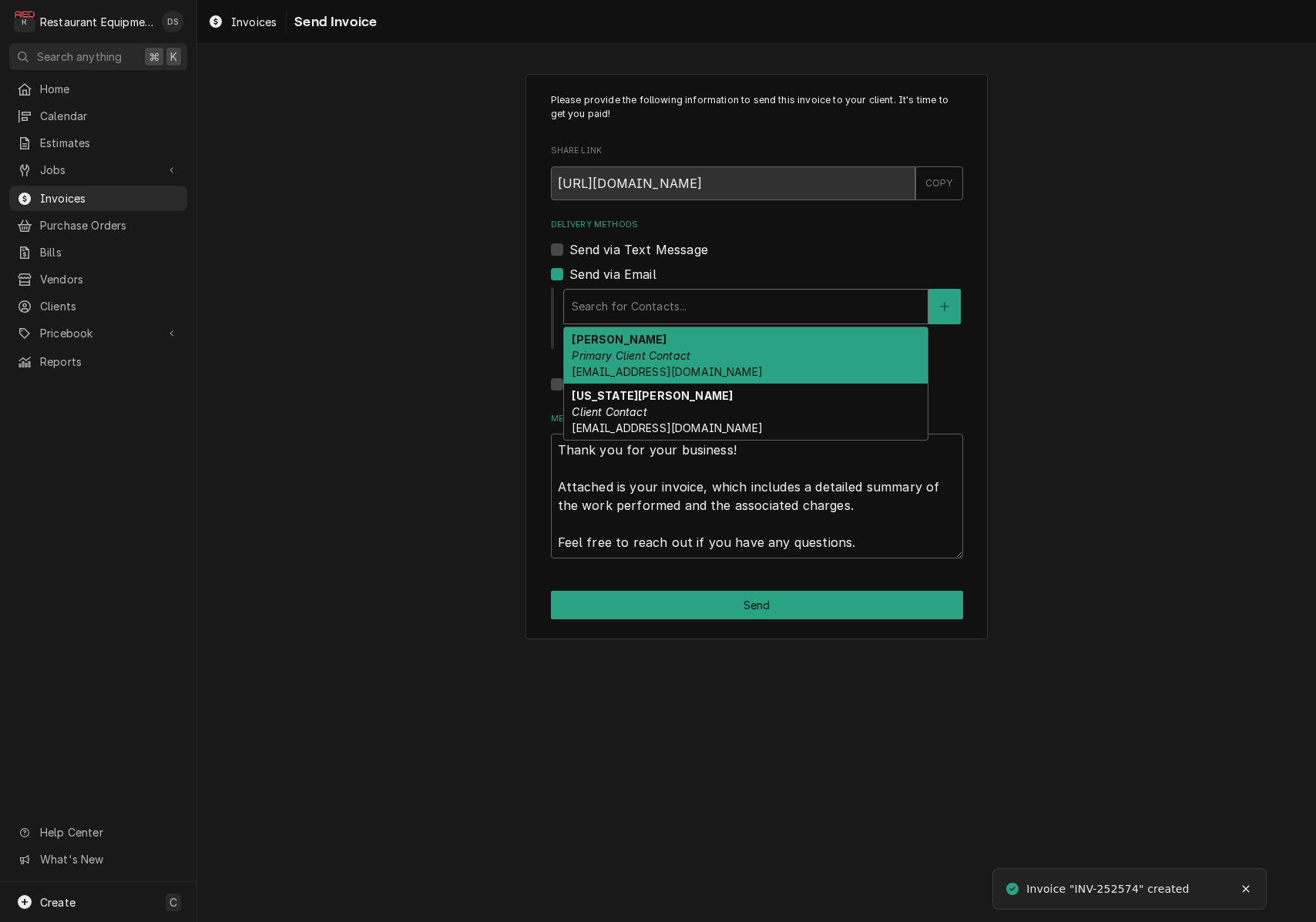
click at [677, 295] on div "Delivery Methods" at bounding box center [746, 306] width 348 height 28
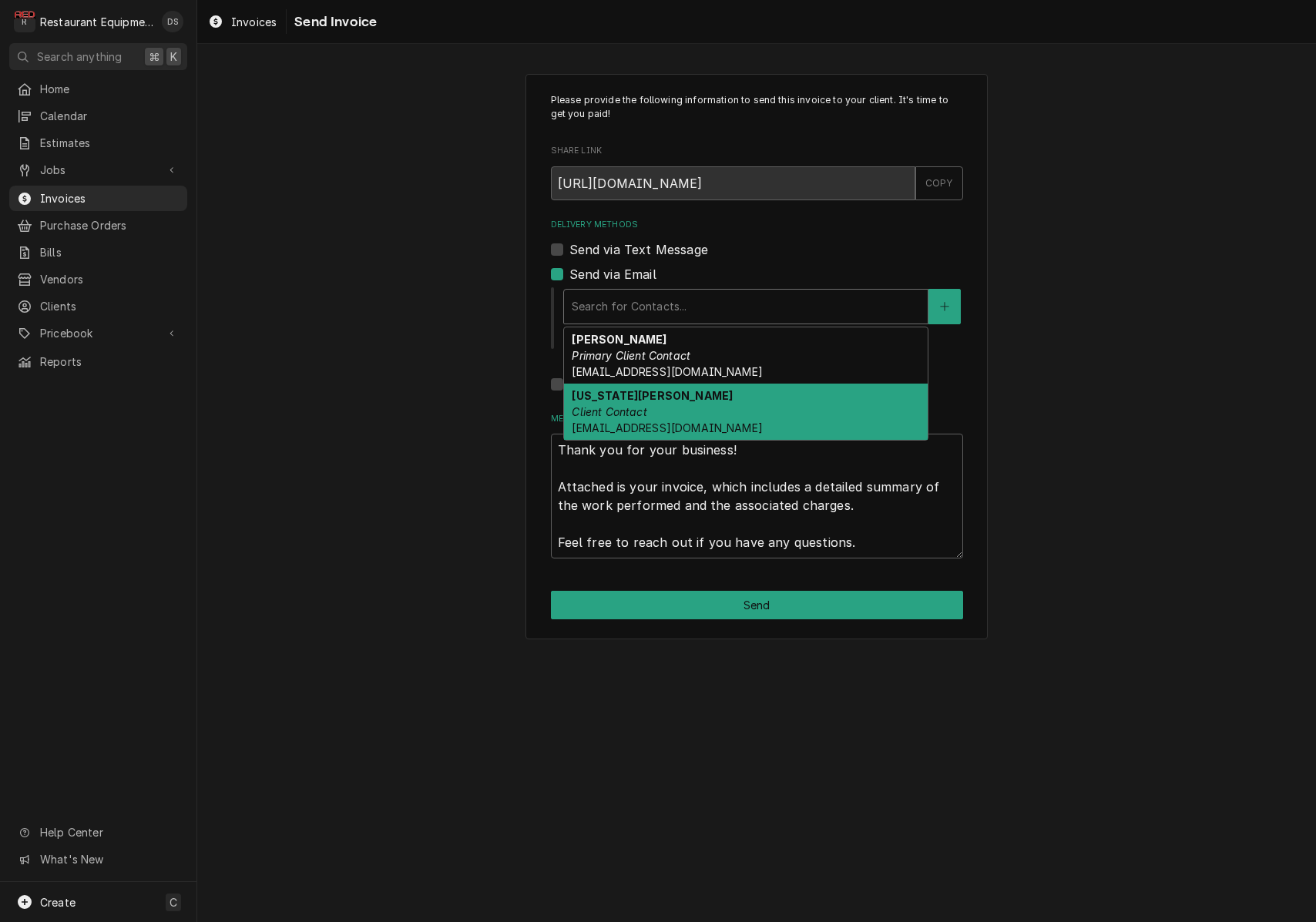
click at [670, 398] on div "Virginia Moore Client Contact virginiamoore@ucwv.edu" at bounding box center [746, 412] width 363 height 56
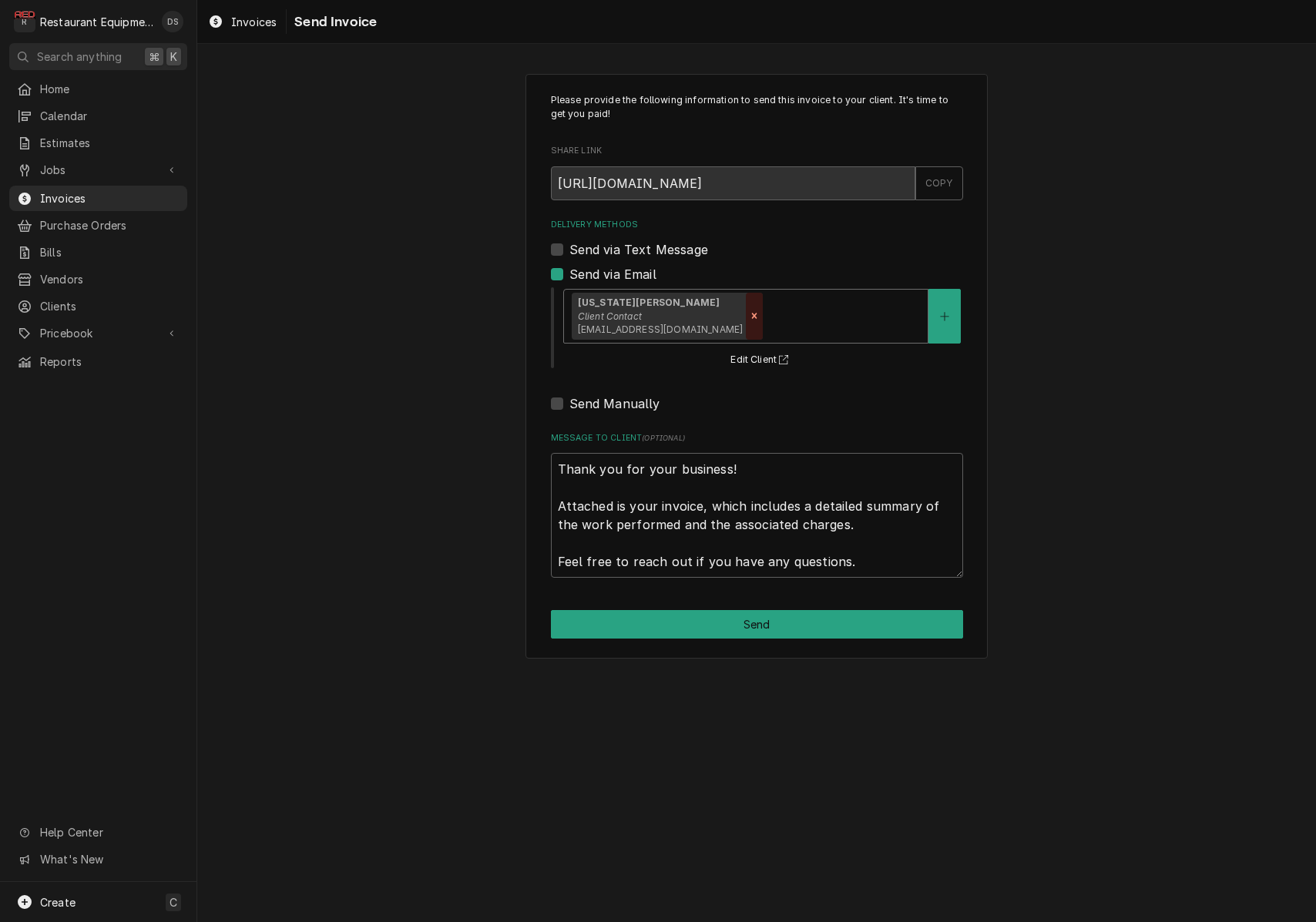
click at [746, 309] on div "Remove [object Object]" at bounding box center [754, 317] width 17 height 48
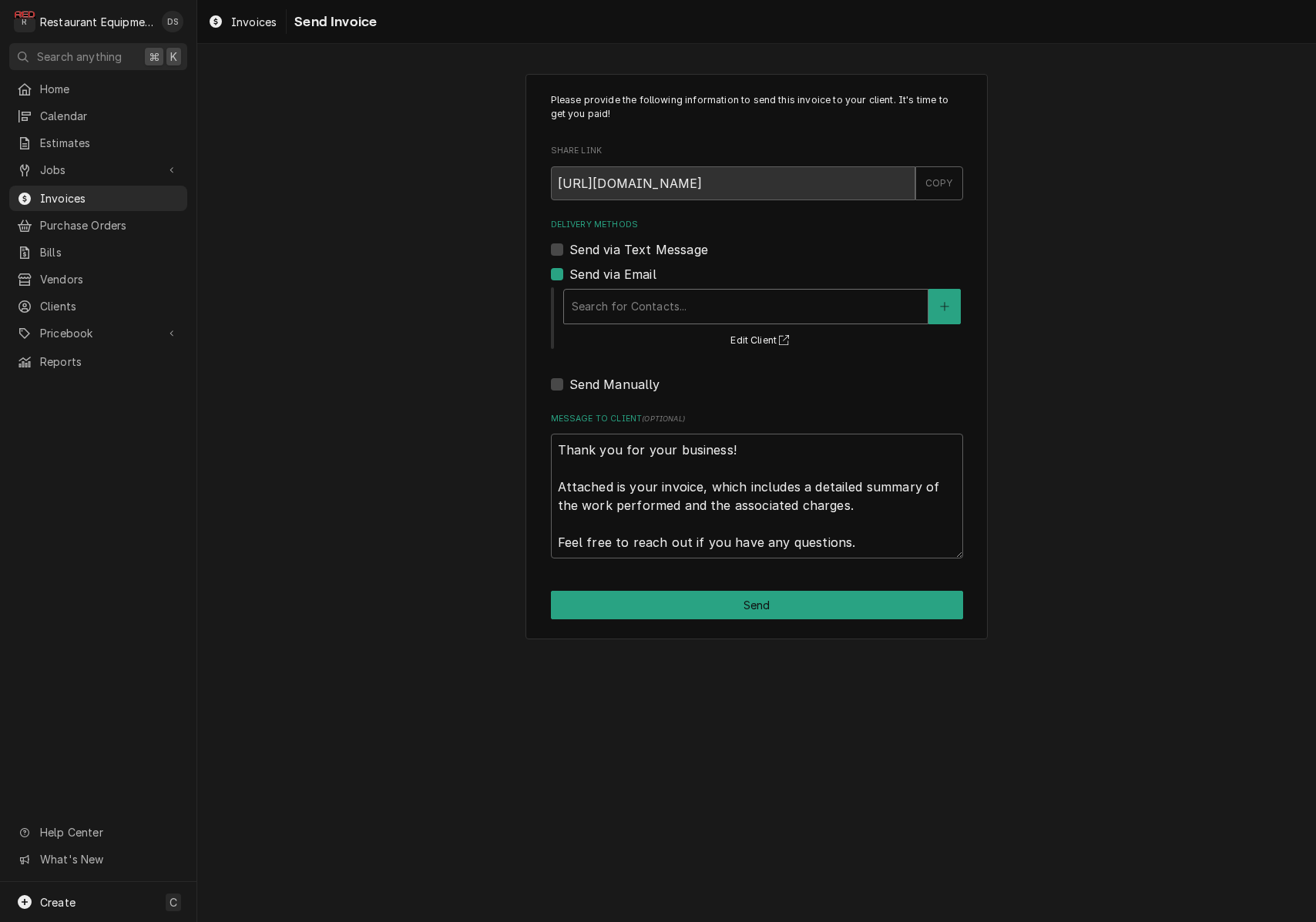
type textarea "x"
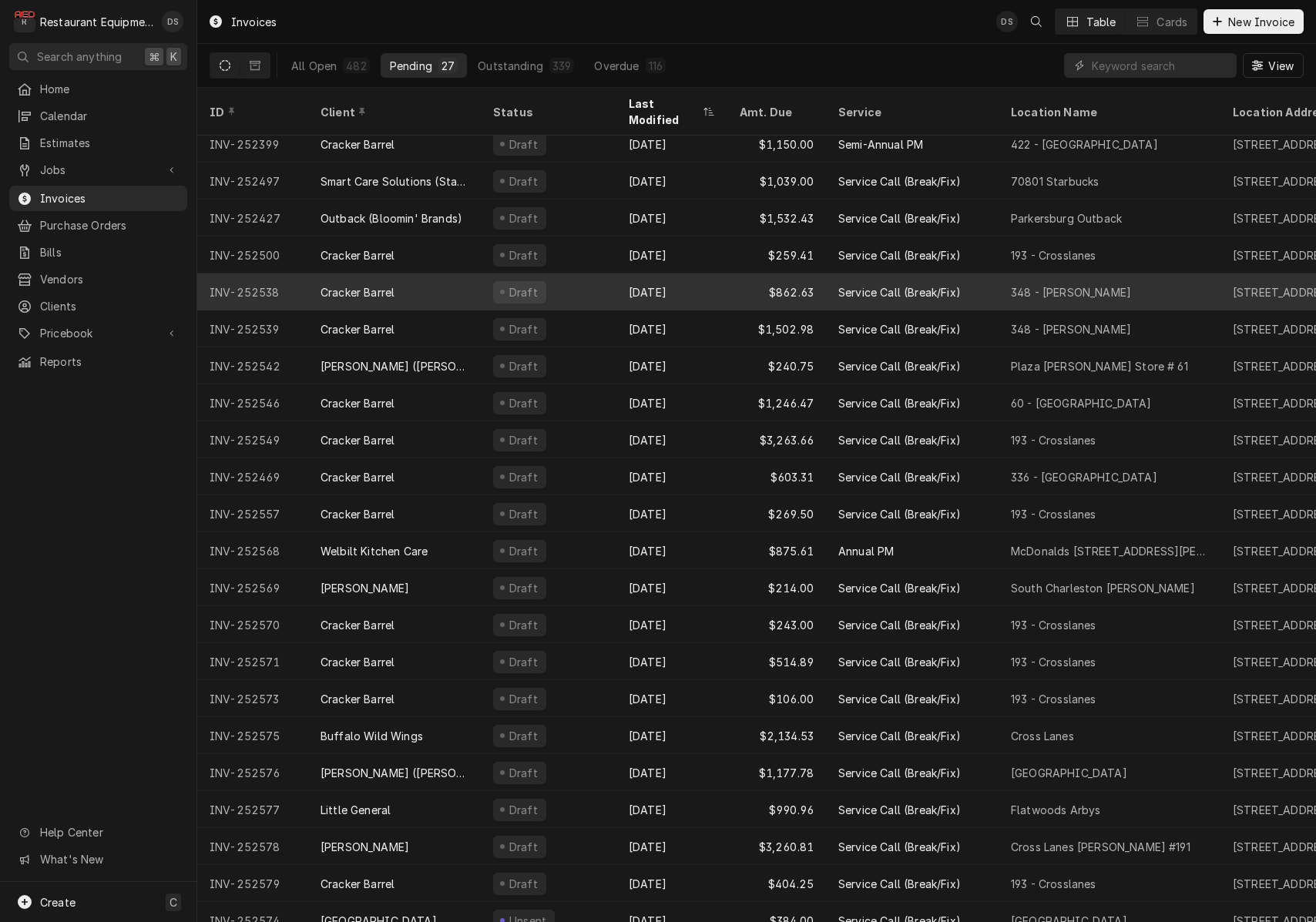
scroll to position [193, 0]
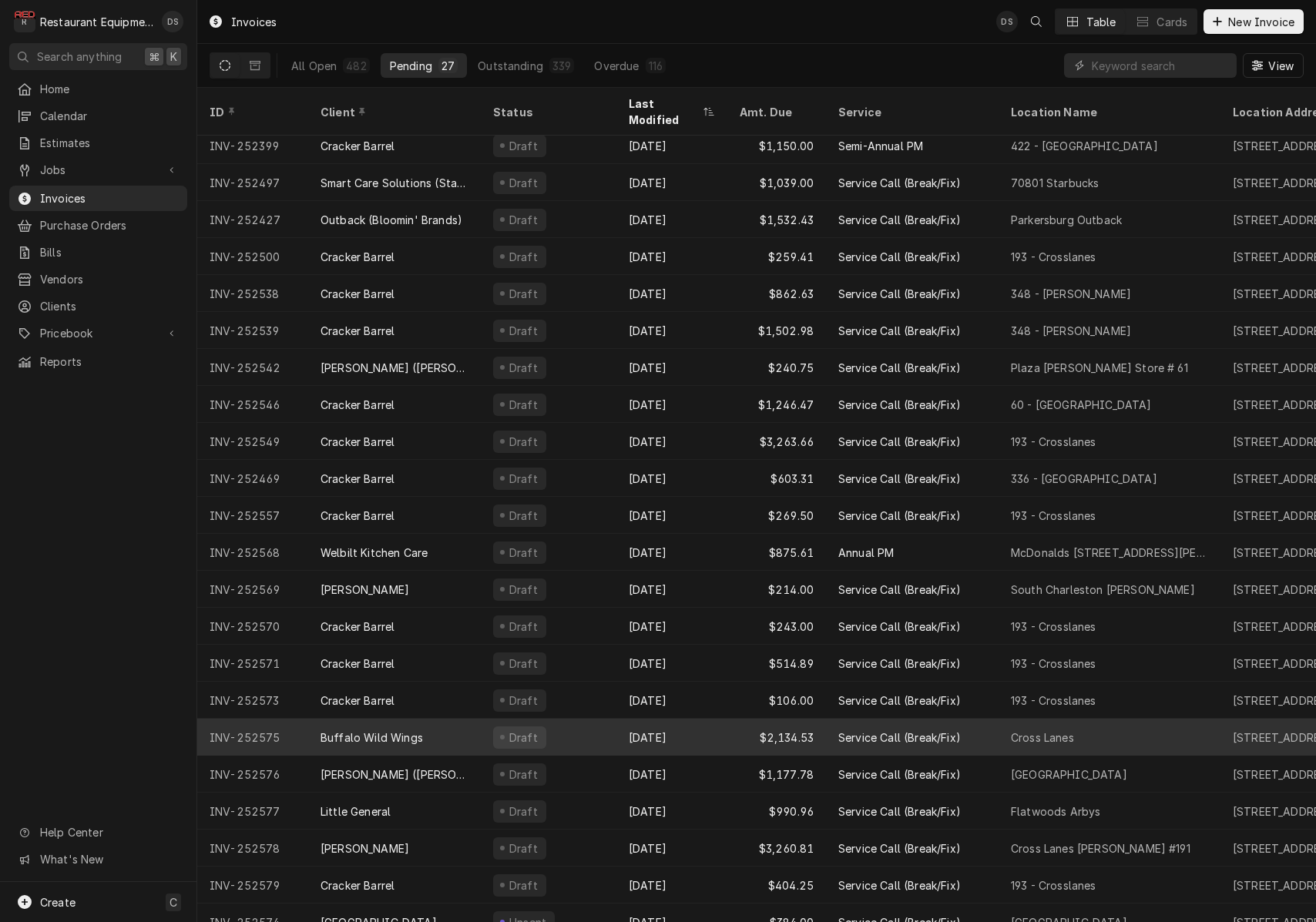
click at [735, 725] on div "$2,134.53" at bounding box center [776, 736] width 99 height 37
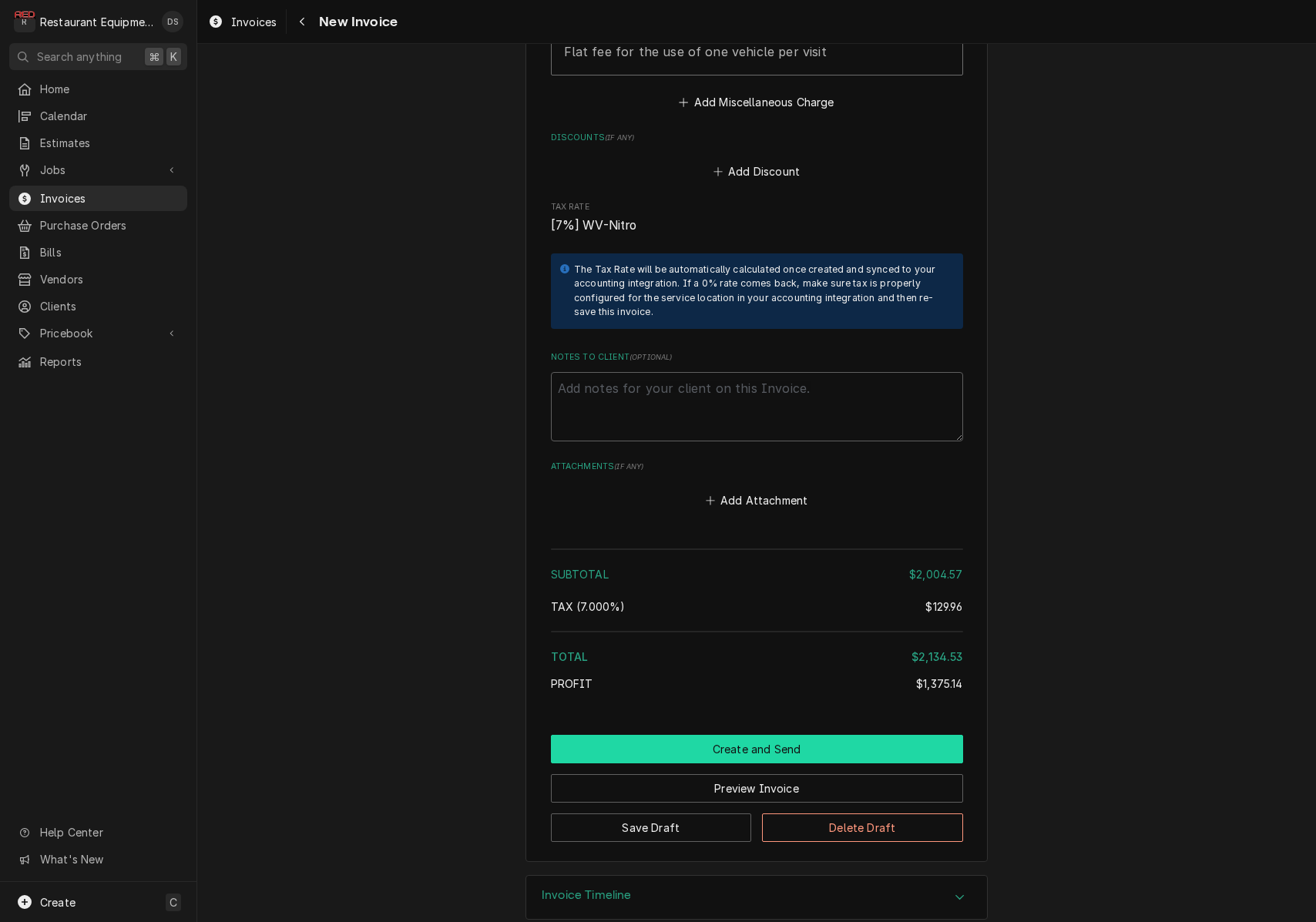
click at [740, 735] on button "Create and Send" at bounding box center [757, 748] width 412 height 28
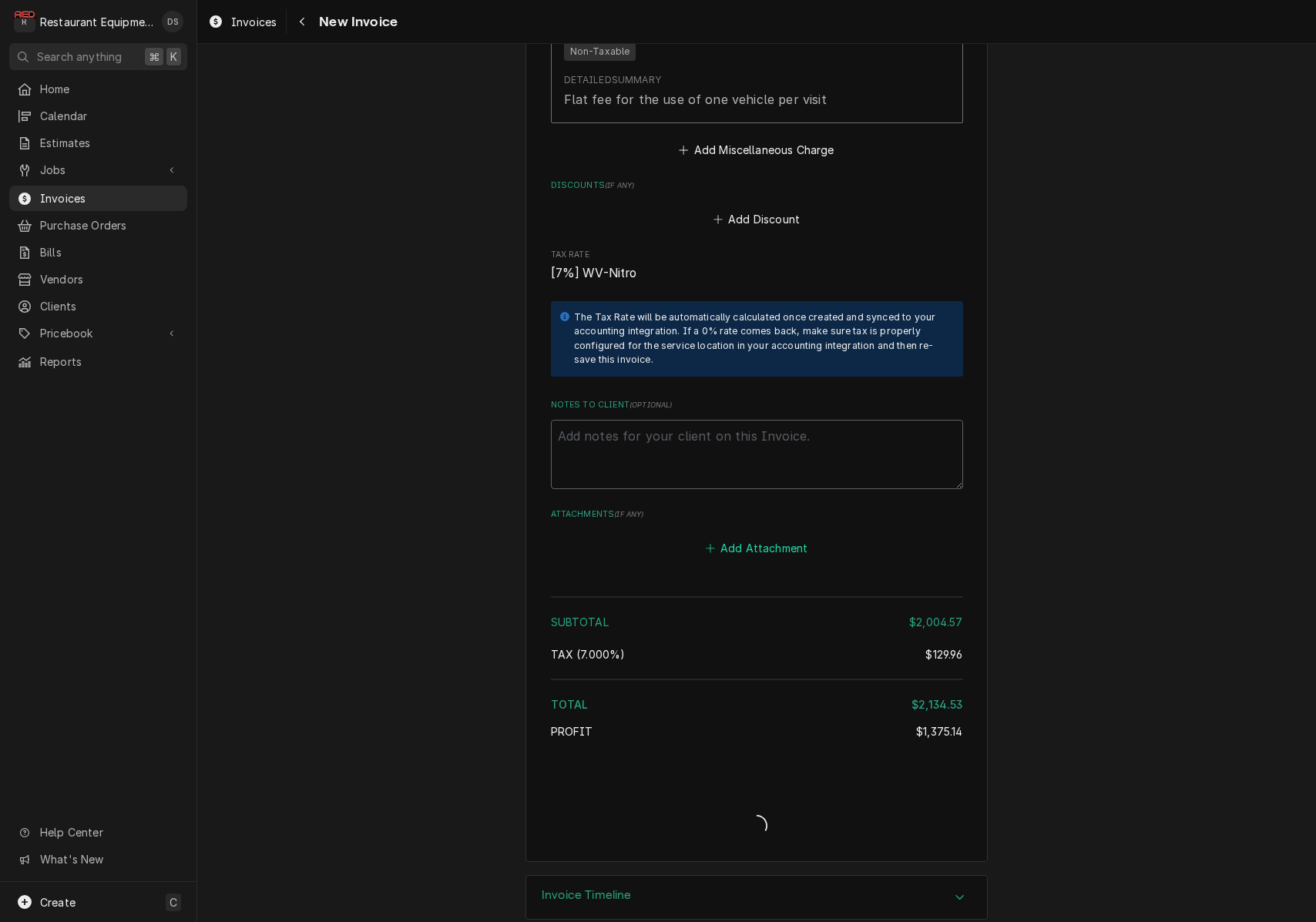
type textarea "x"
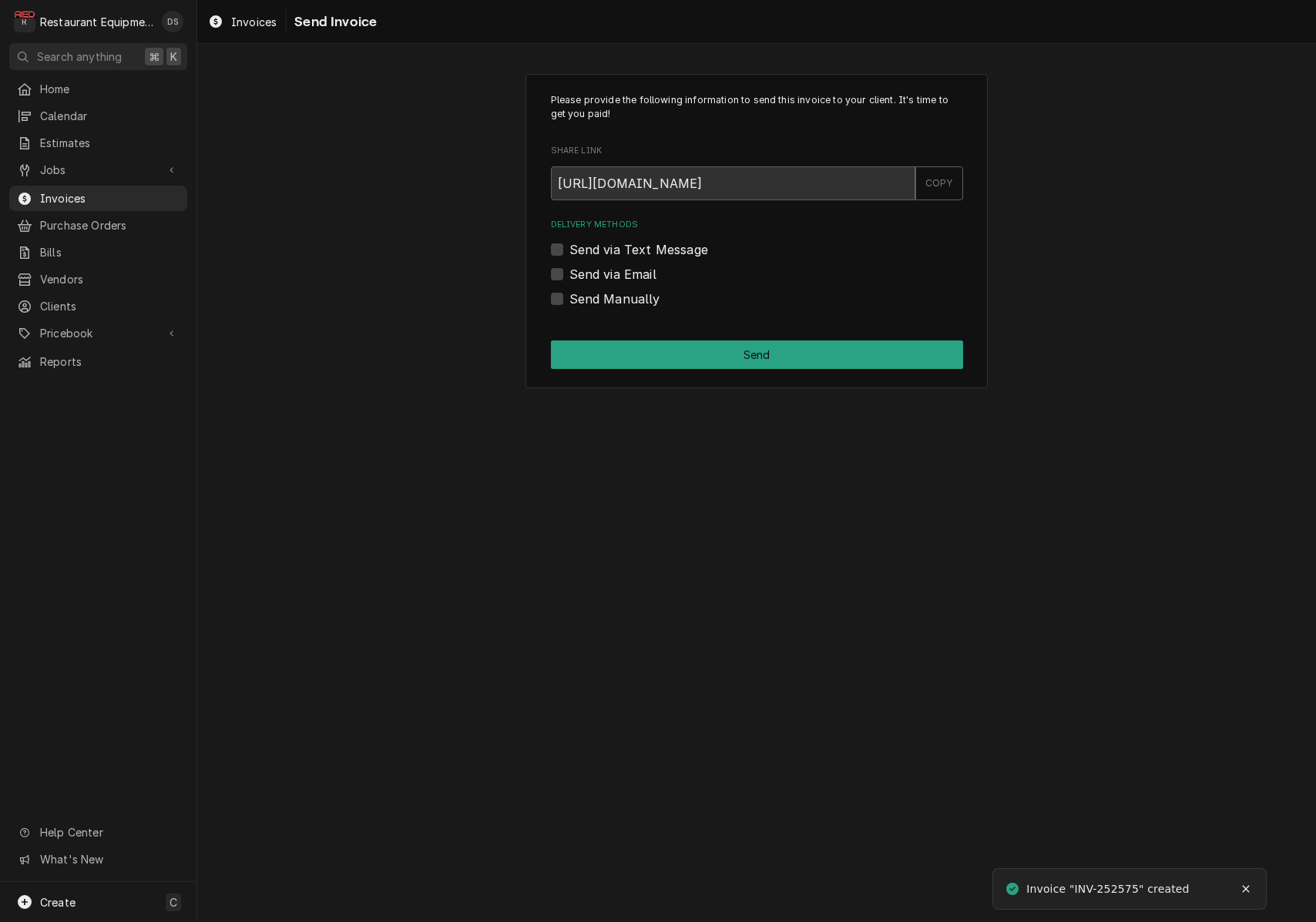
click at [569, 276] on label "Send via Email" at bounding box center [613, 274] width 87 height 19
click at [569, 276] on input "Send via Email" at bounding box center [775, 282] width 412 height 34
checkbox input "true"
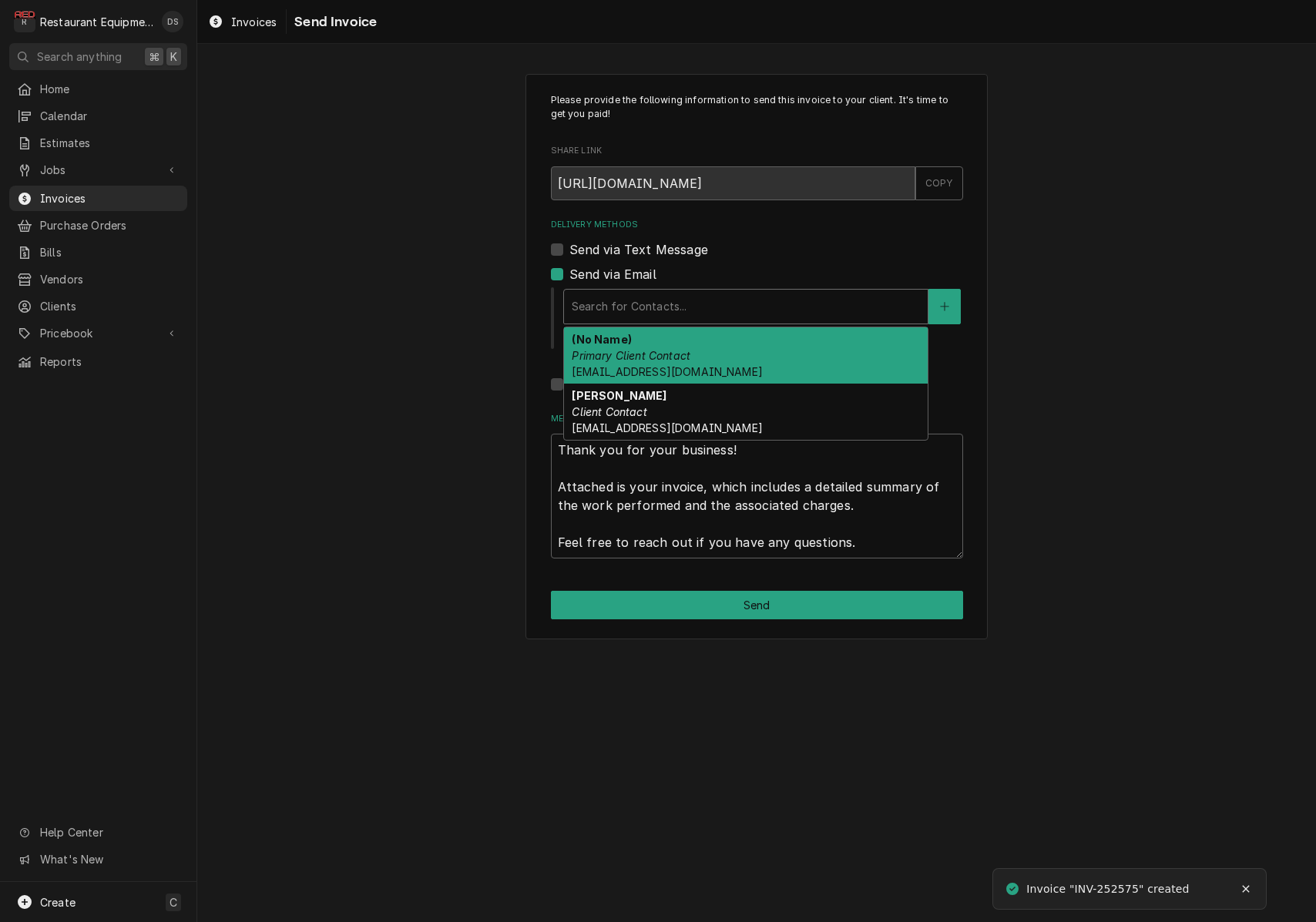
click at [637, 307] on div "Search for Contacts..." at bounding box center [746, 306] width 348 height 16
click at [661, 352] on em "Primary Client Contact" at bounding box center [631, 355] width 118 height 13
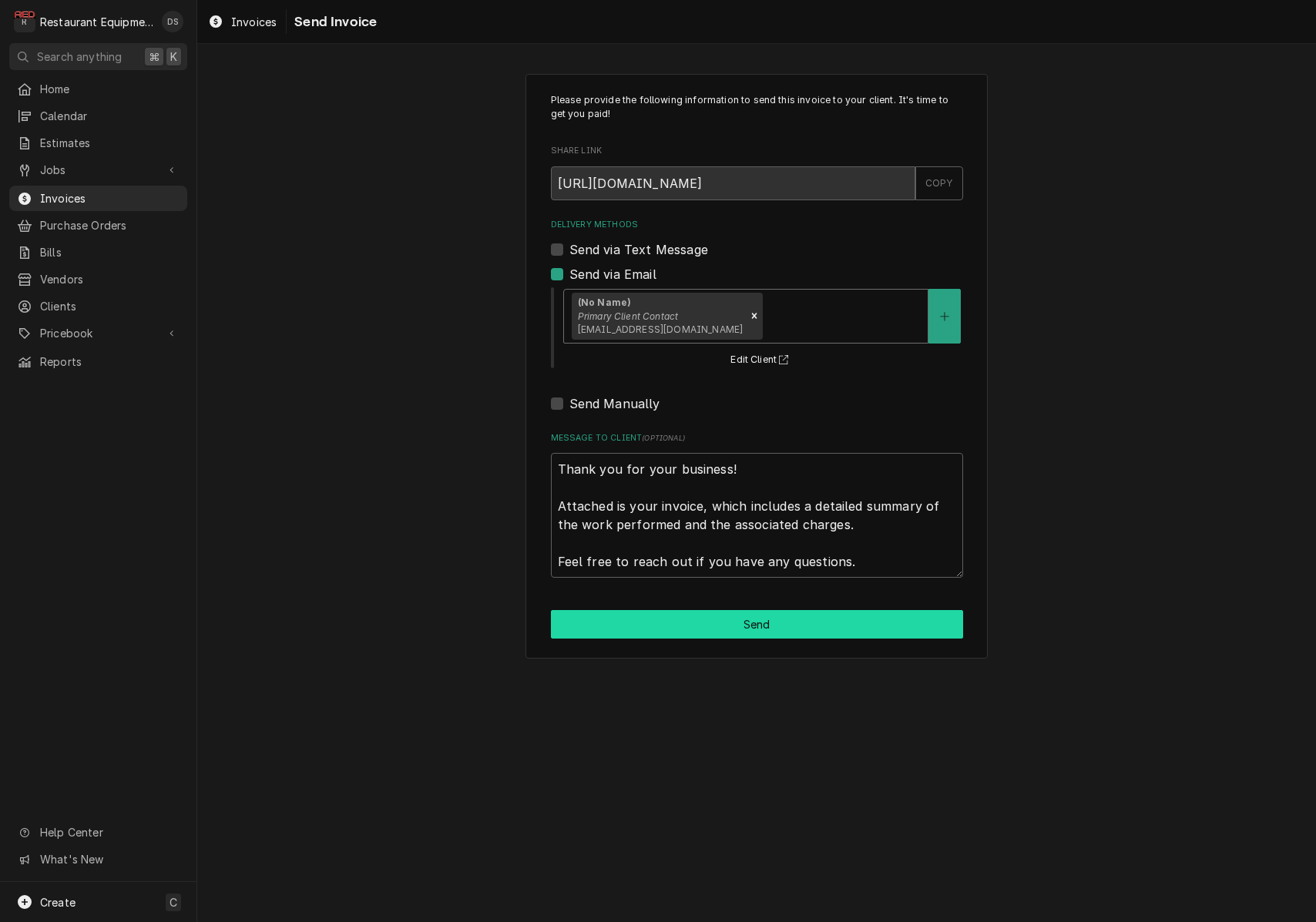
click at [735, 610] on button "Send" at bounding box center [757, 624] width 412 height 28
type textarea "x"
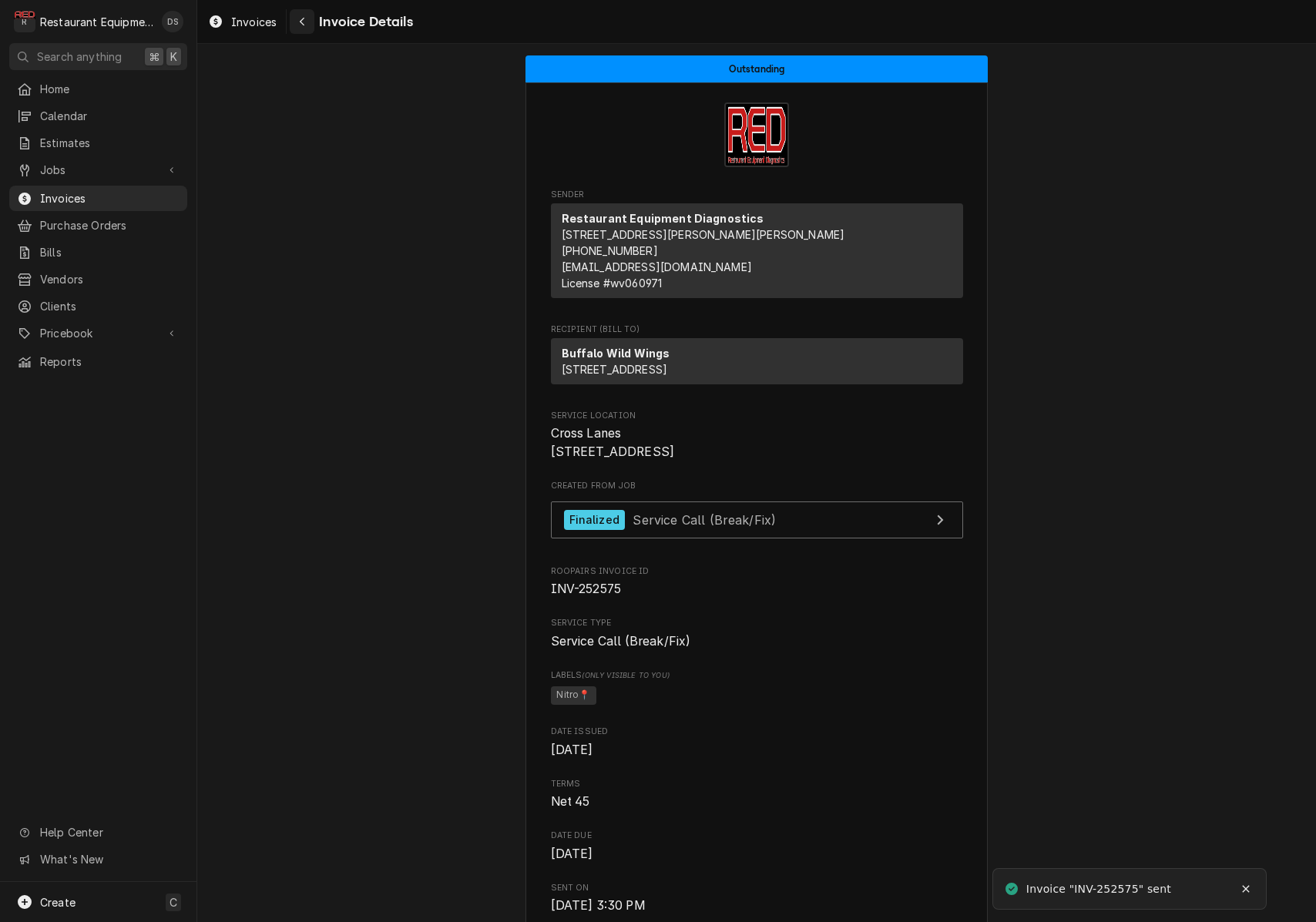
click at [305, 26] on icon "Navigate back" at bounding box center [302, 21] width 7 height 11
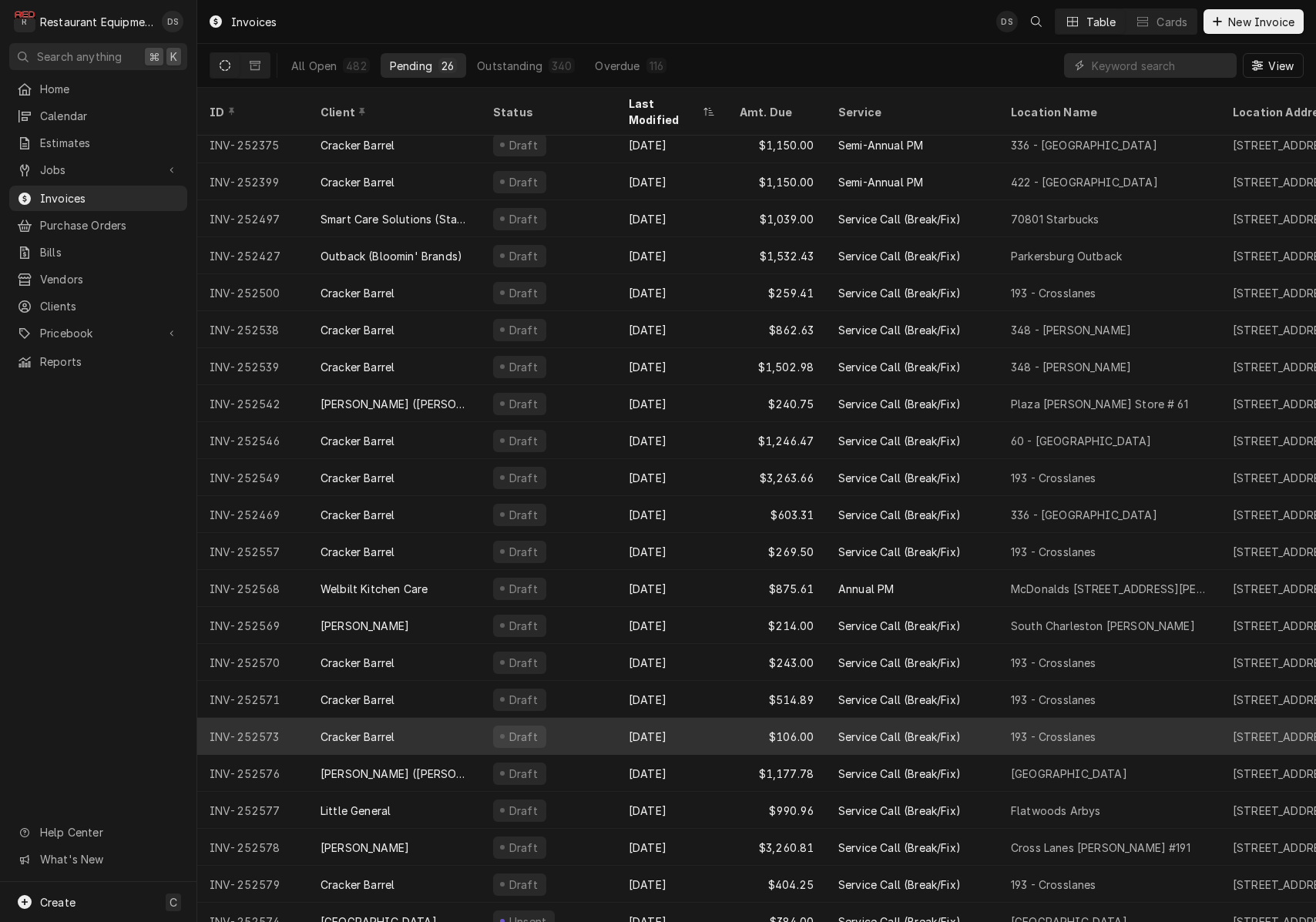
scroll to position [157, 0]
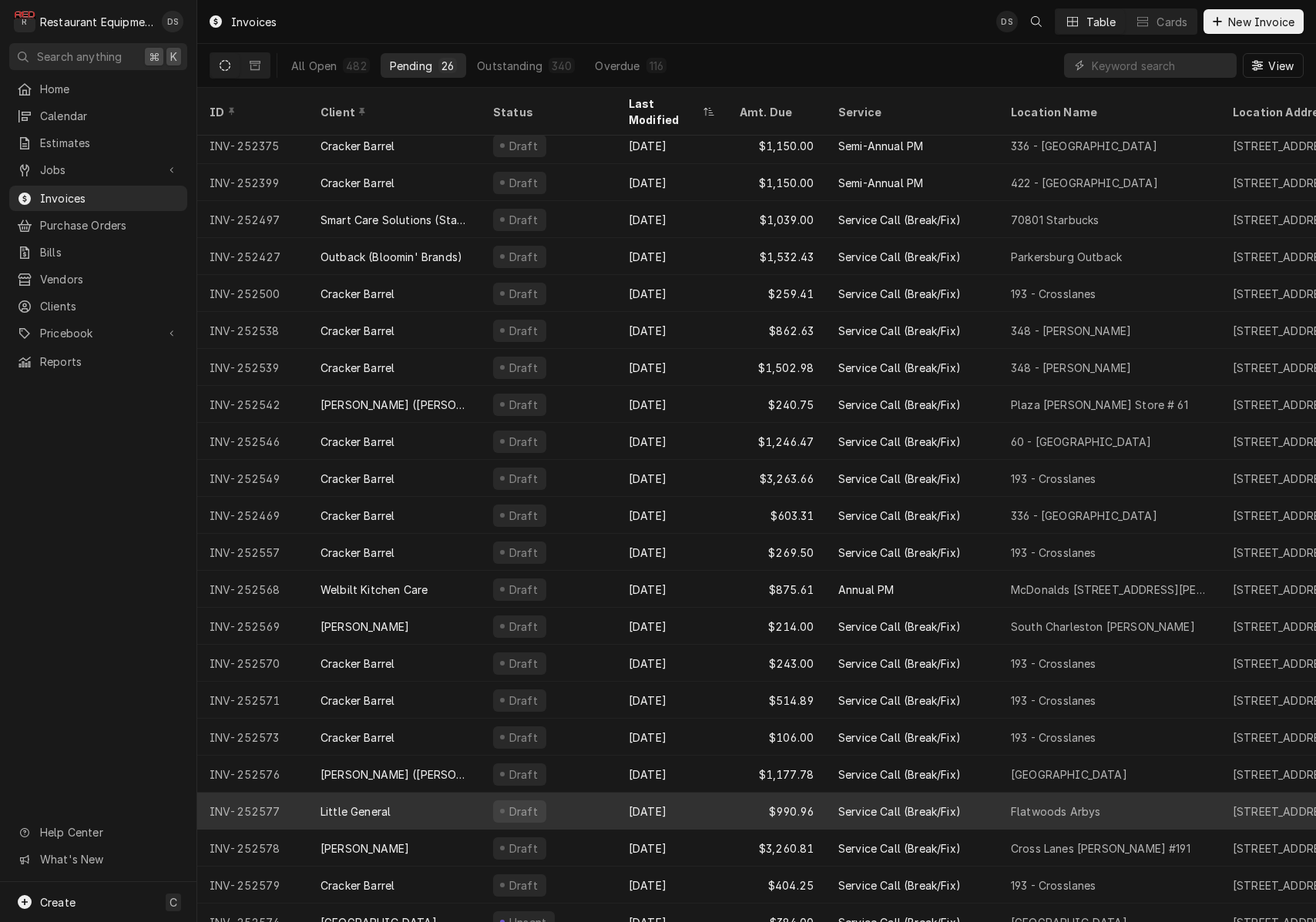
click at [590, 793] on div "Draft" at bounding box center [548, 810] width 135 height 37
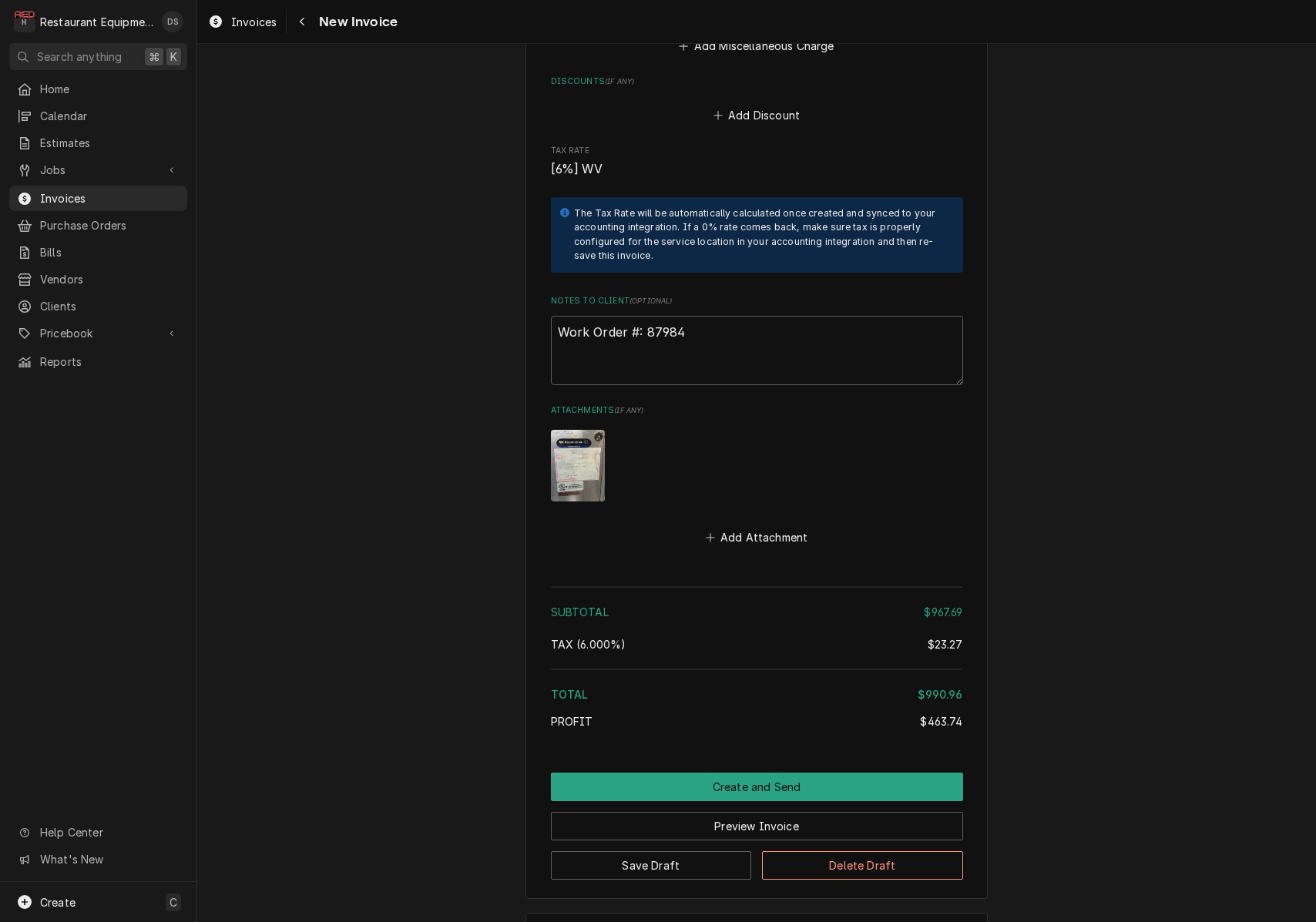
click at [729, 773] on button "Create and Send" at bounding box center [757, 787] width 412 height 28
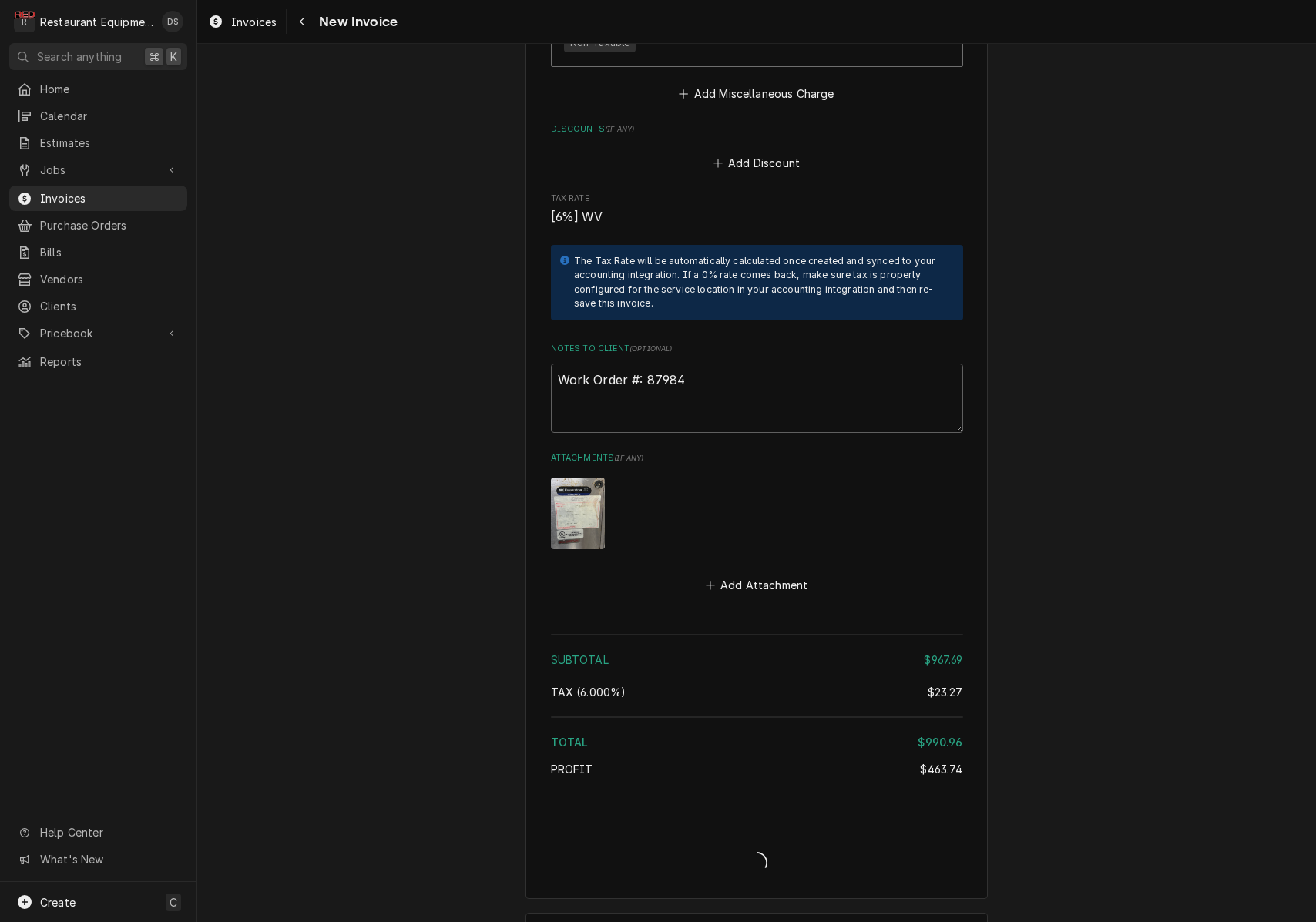
type textarea "x"
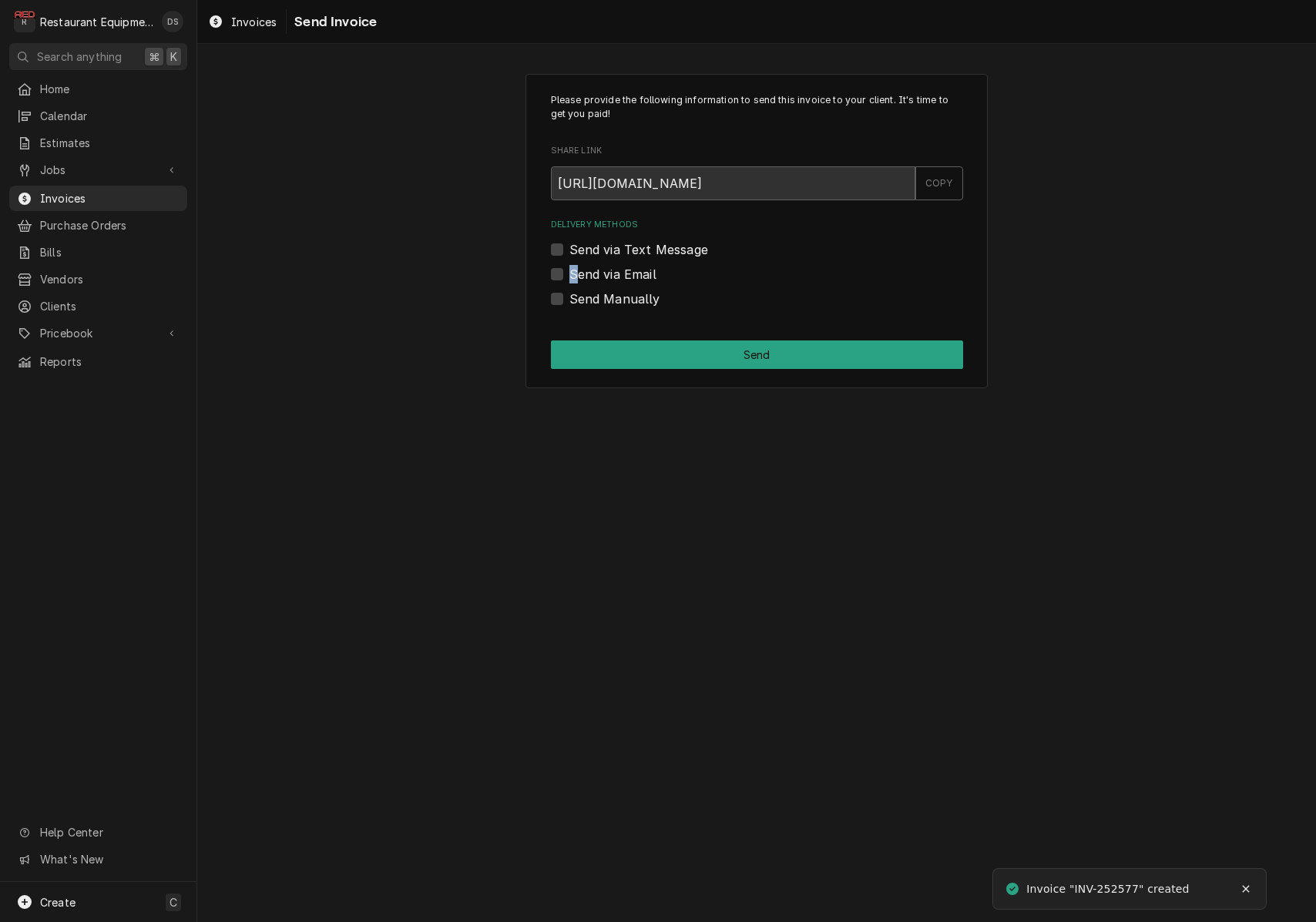
click at [569, 272] on label "Send via Email" at bounding box center [613, 274] width 87 height 19
click at [569, 272] on input "Send via Email" at bounding box center [775, 282] width 412 height 34
checkbox input "true"
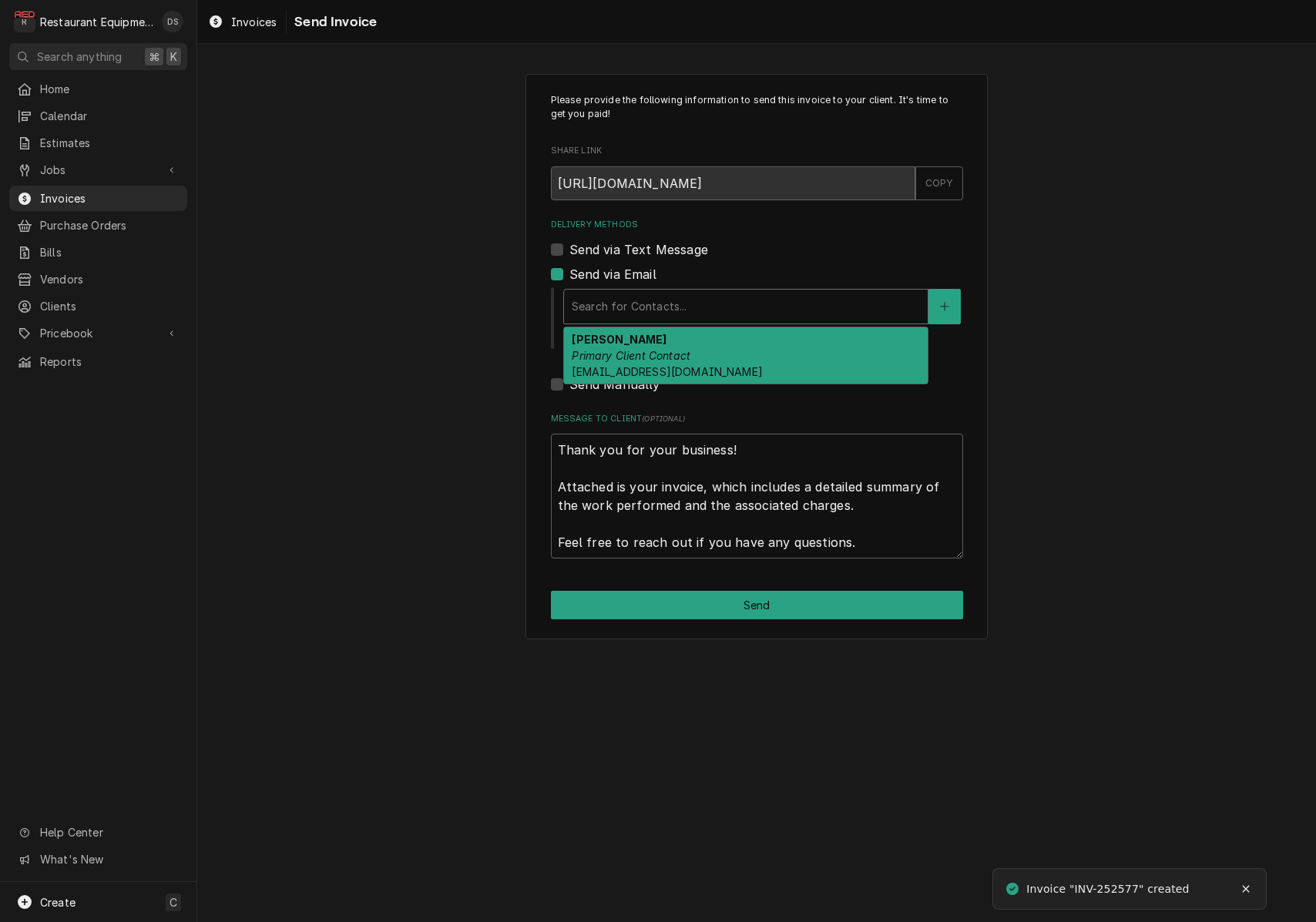
click at [649, 307] on div "Search for Contacts..." at bounding box center [746, 306] width 348 height 16
click at [645, 341] on strong "ROBIN HATCHER" at bounding box center [619, 339] width 94 height 13
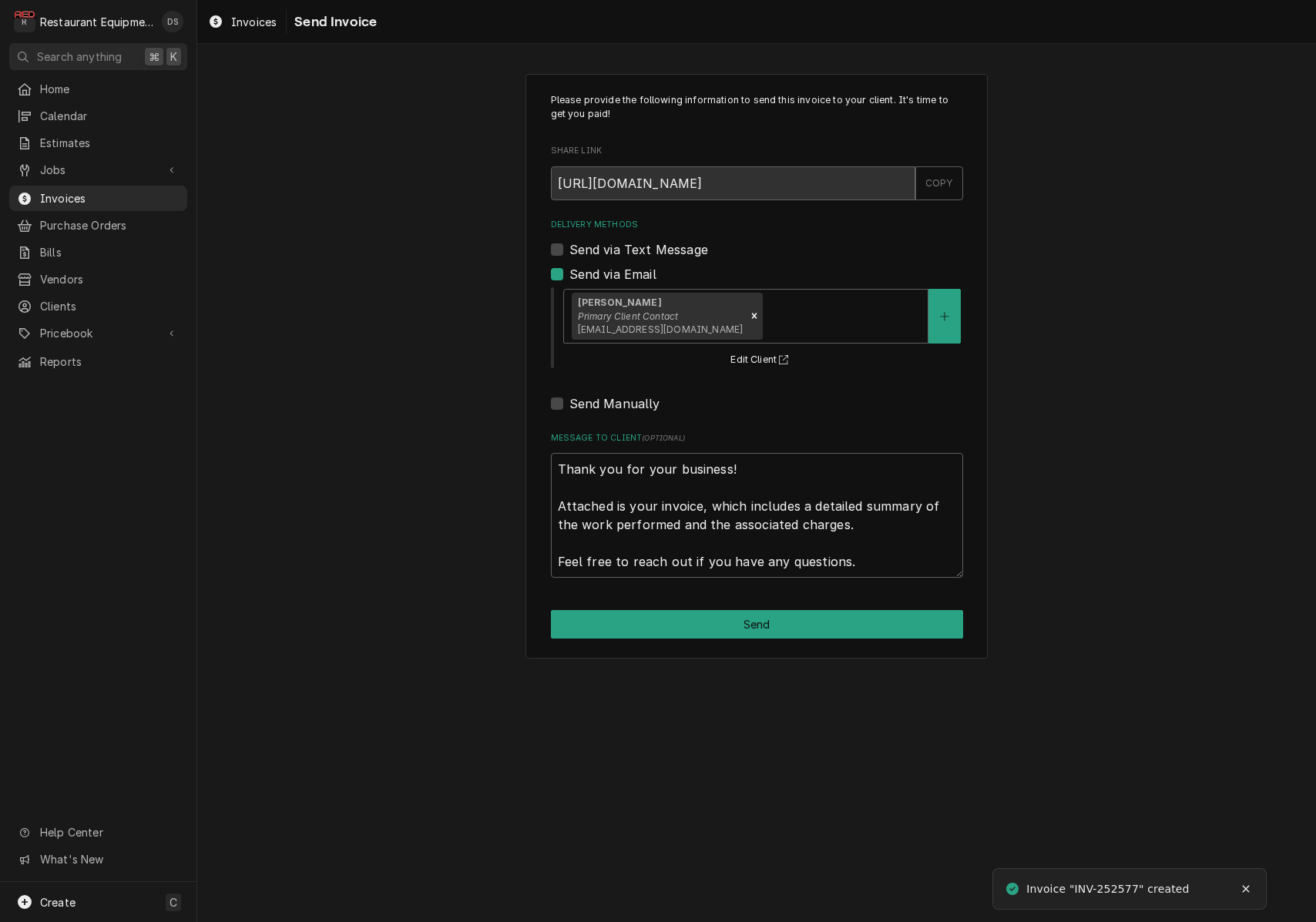
click at [751, 616] on button "Send" at bounding box center [757, 624] width 412 height 28
type textarea "x"
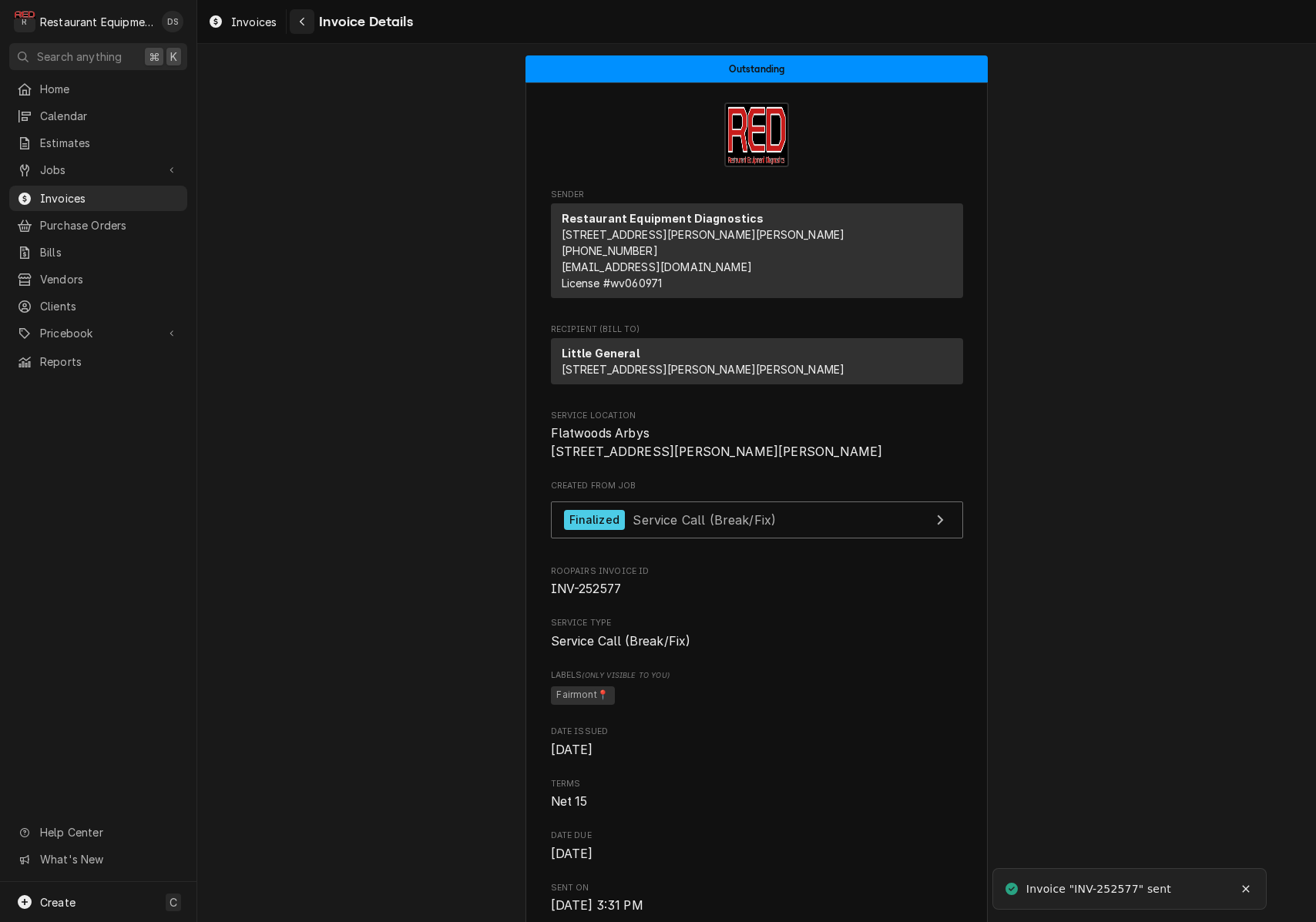
click at [305, 24] on icon "Navigate back" at bounding box center [302, 21] width 7 height 11
